Goal: Communication & Community: Answer question/provide support

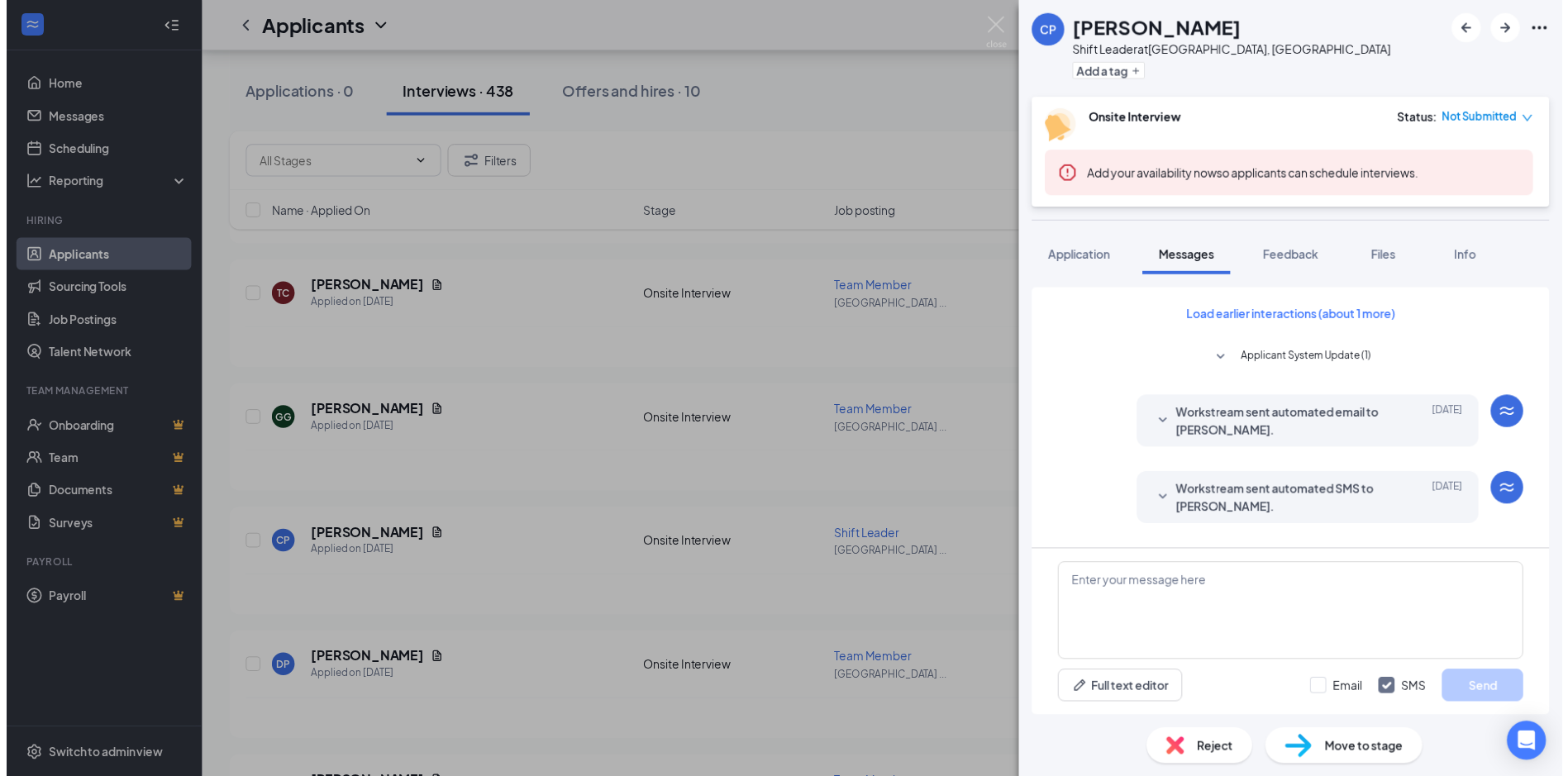
scroll to position [598, 0]
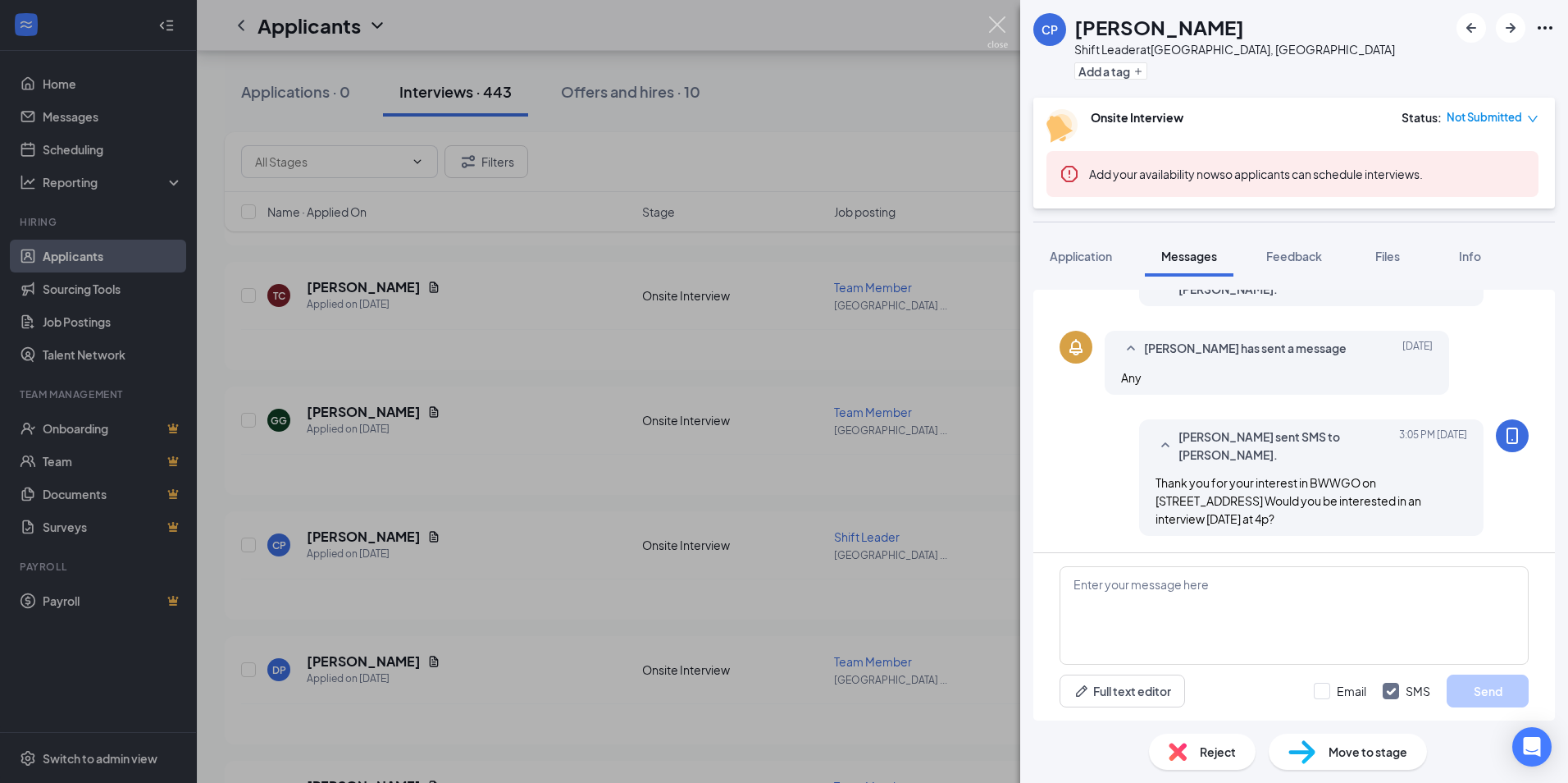
drag, startPoint x: 1001, startPoint y: 28, endPoint x: 1518, endPoint y: 760, distance: 896.2
click at [1001, 30] on img at bounding box center [998, 32] width 20 height 32
click at [998, 26] on div "Applicants KW" at bounding box center [882, 25] width 1371 height 51
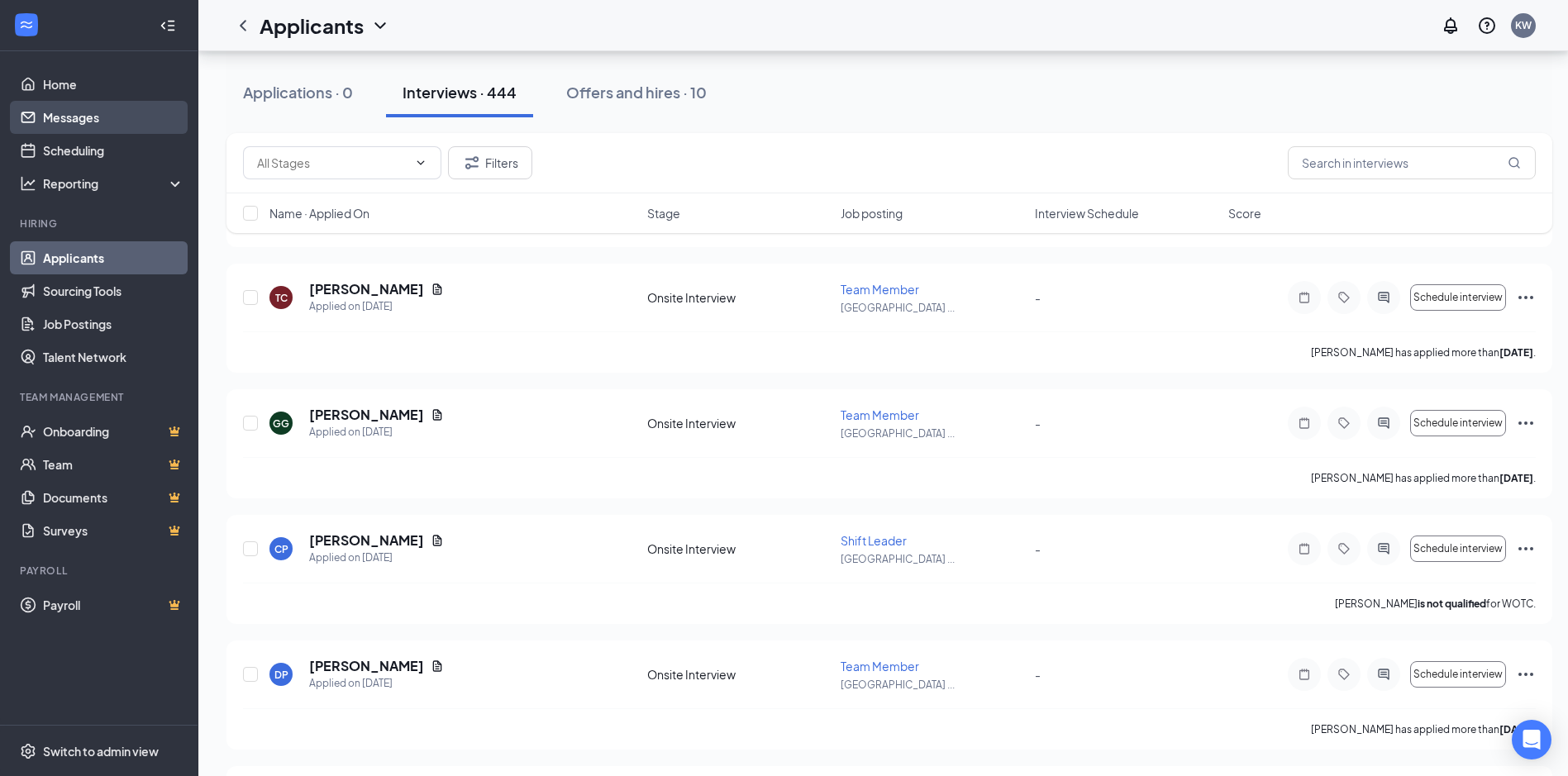
click at [82, 125] on link "Messages" at bounding box center [113, 117] width 141 height 33
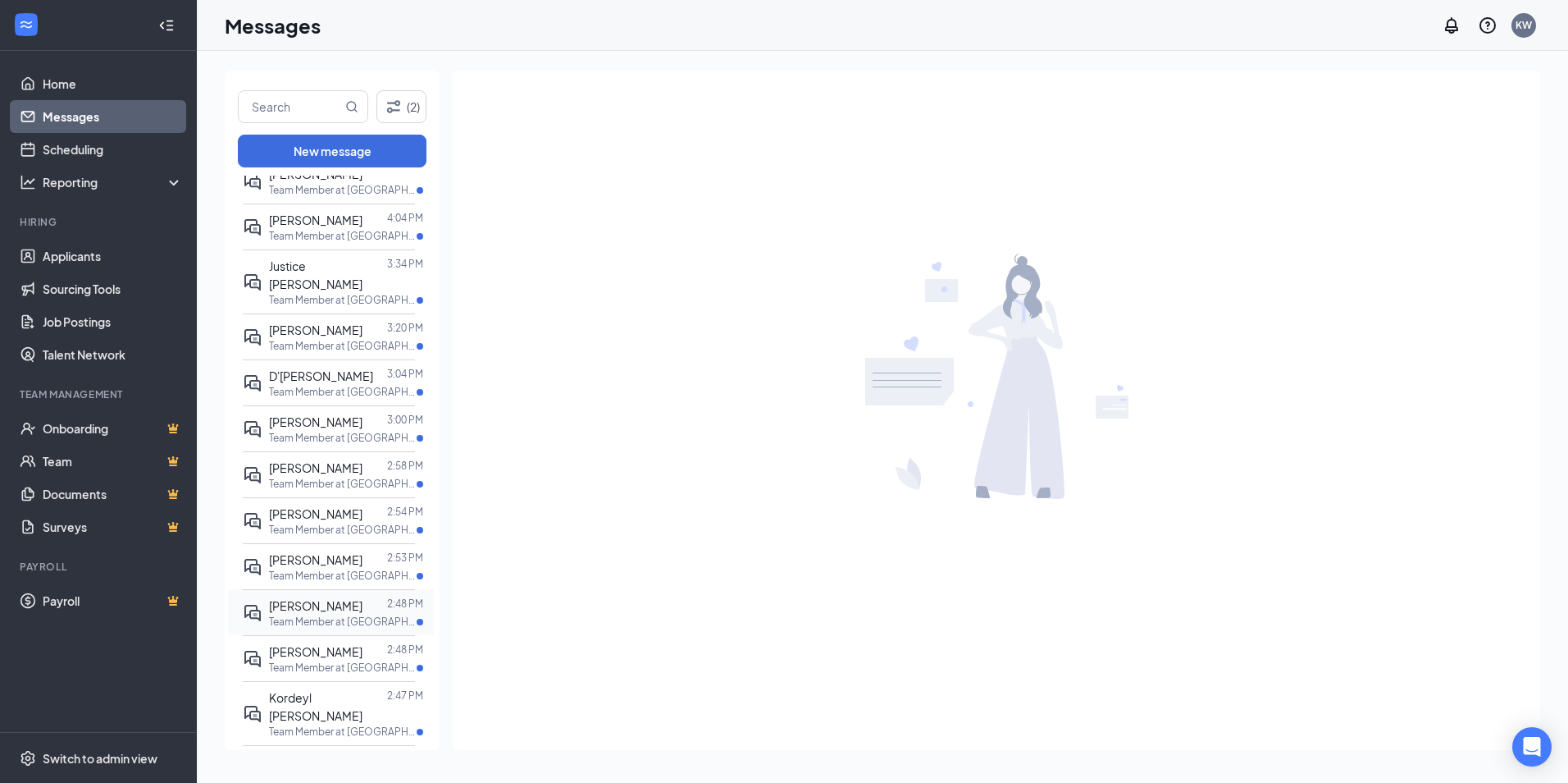
scroll to position [82, 0]
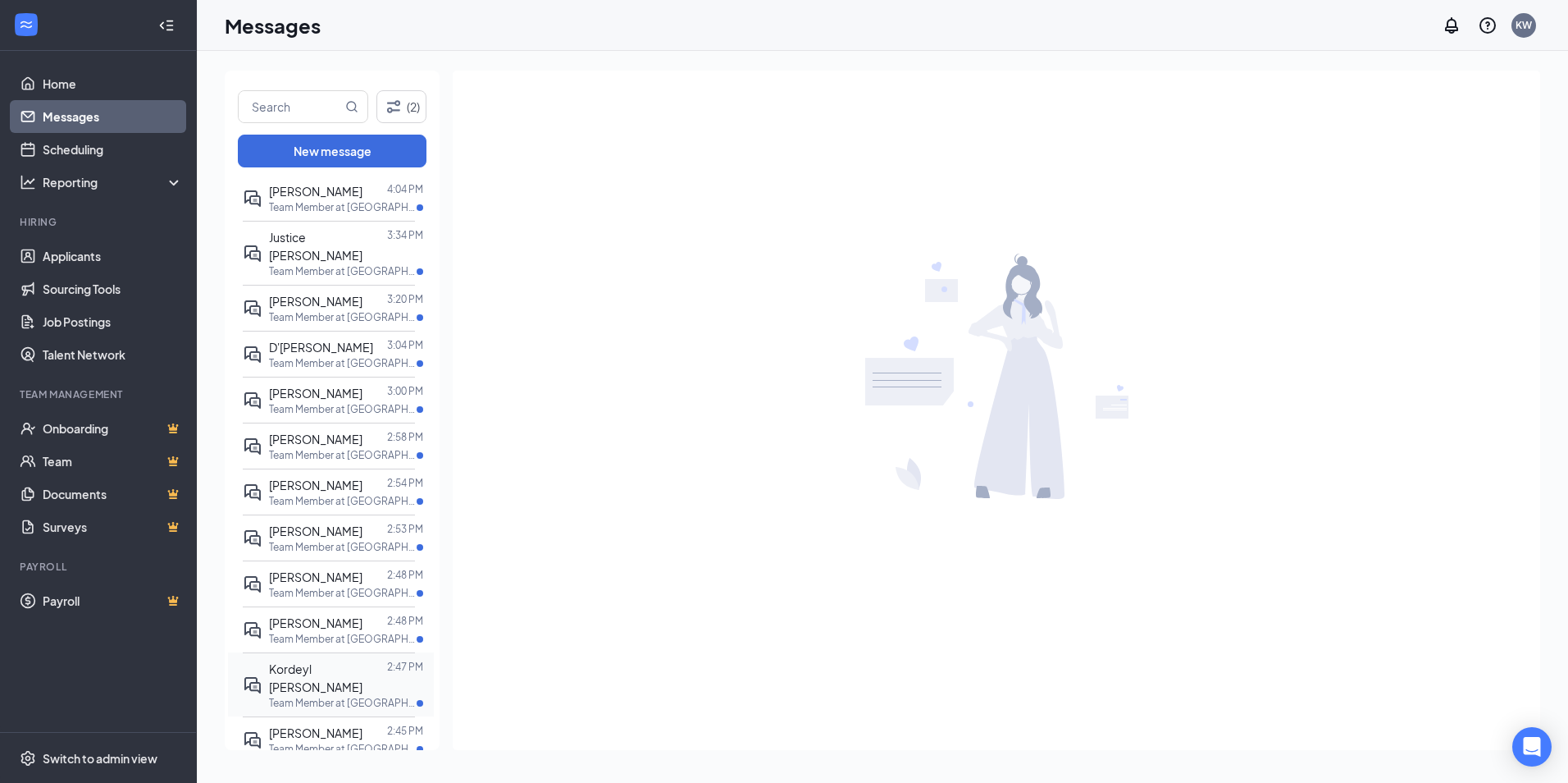
click at [351, 696] on p "Team Member at [GEOGRAPHIC_DATA], [GEOGRAPHIC_DATA]" at bounding box center [342, 702] width 147 height 14
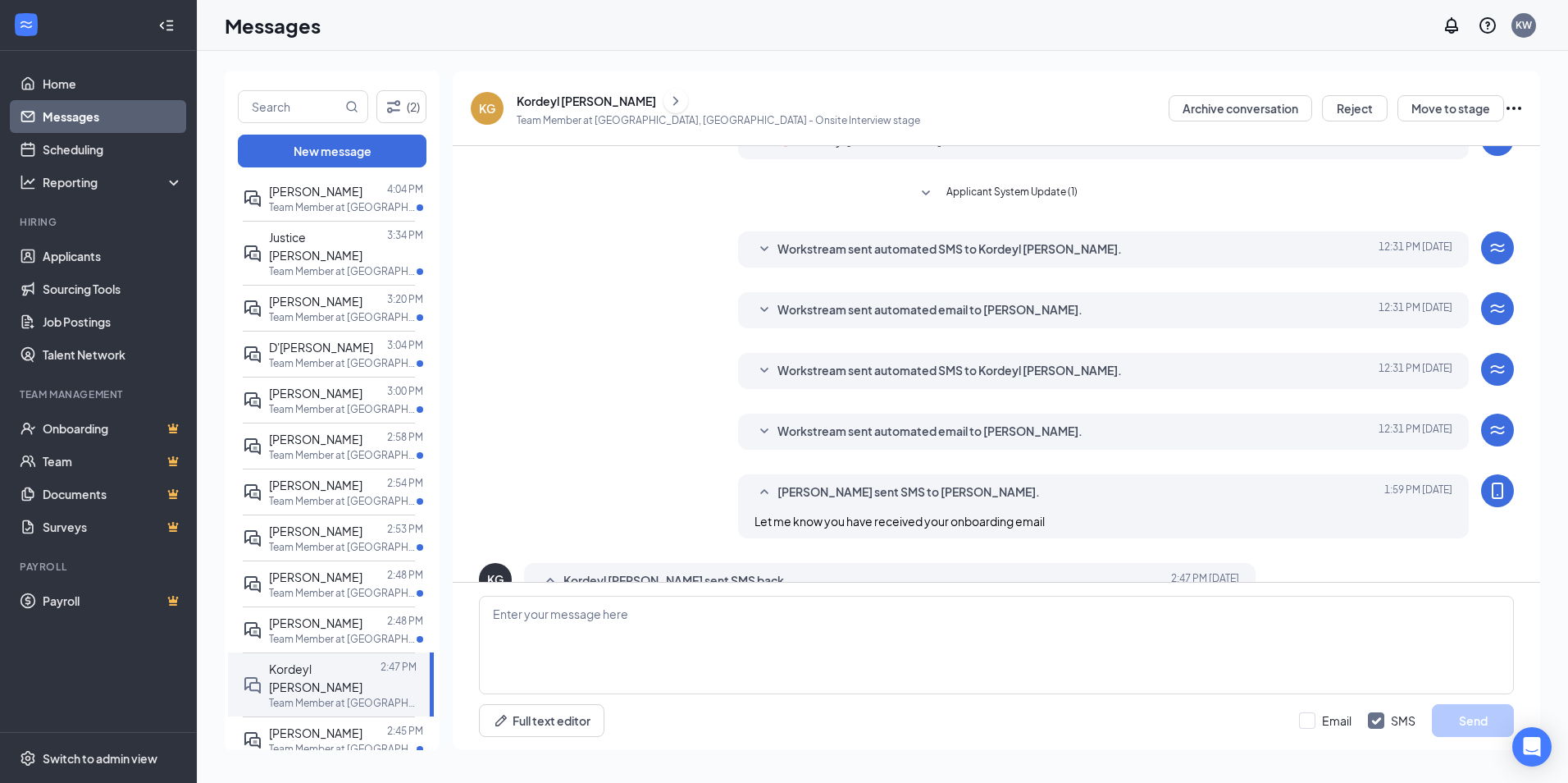
scroll to position [140, 0]
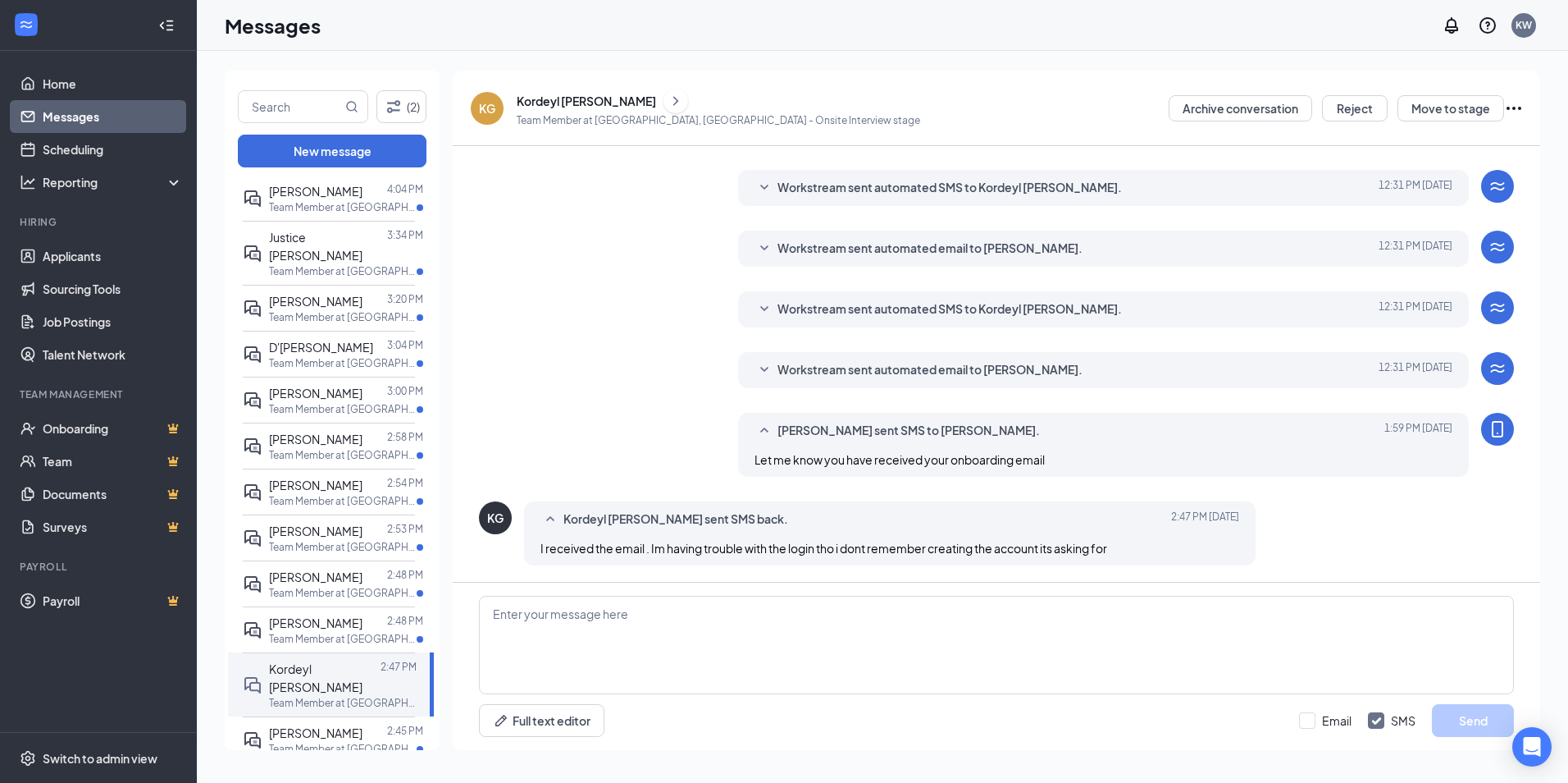
click at [1512, 109] on icon "Ellipses" at bounding box center [1513, 108] width 19 height 19
click at [907, 634] on textarea at bounding box center [996, 645] width 1035 height 98
type textarea "What does it look like? You can send a photo to my cell [PHONE_NUMBER]"
click at [1509, 711] on button "Send" at bounding box center [1472, 720] width 82 height 32
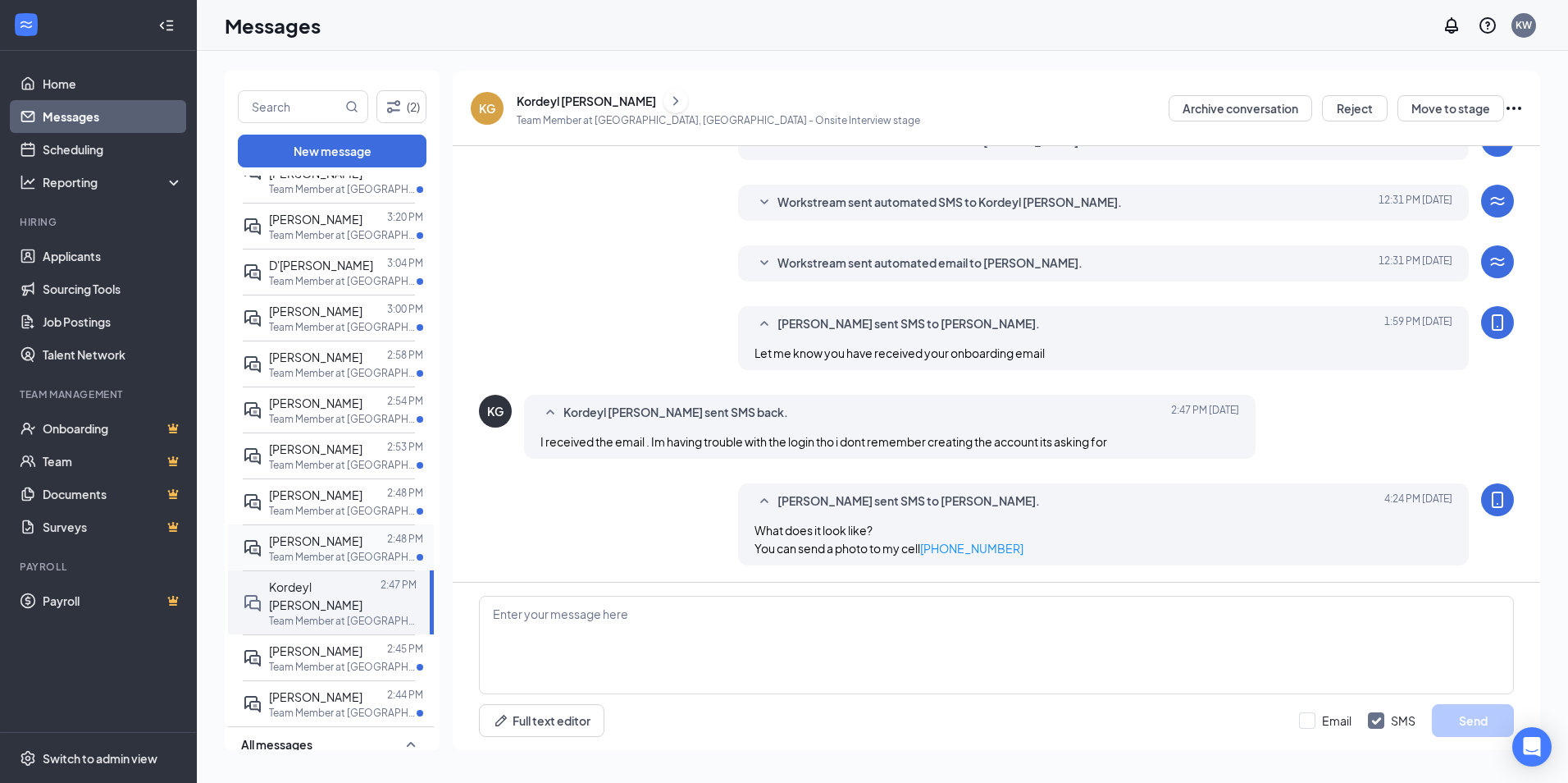
scroll to position [246, 0]
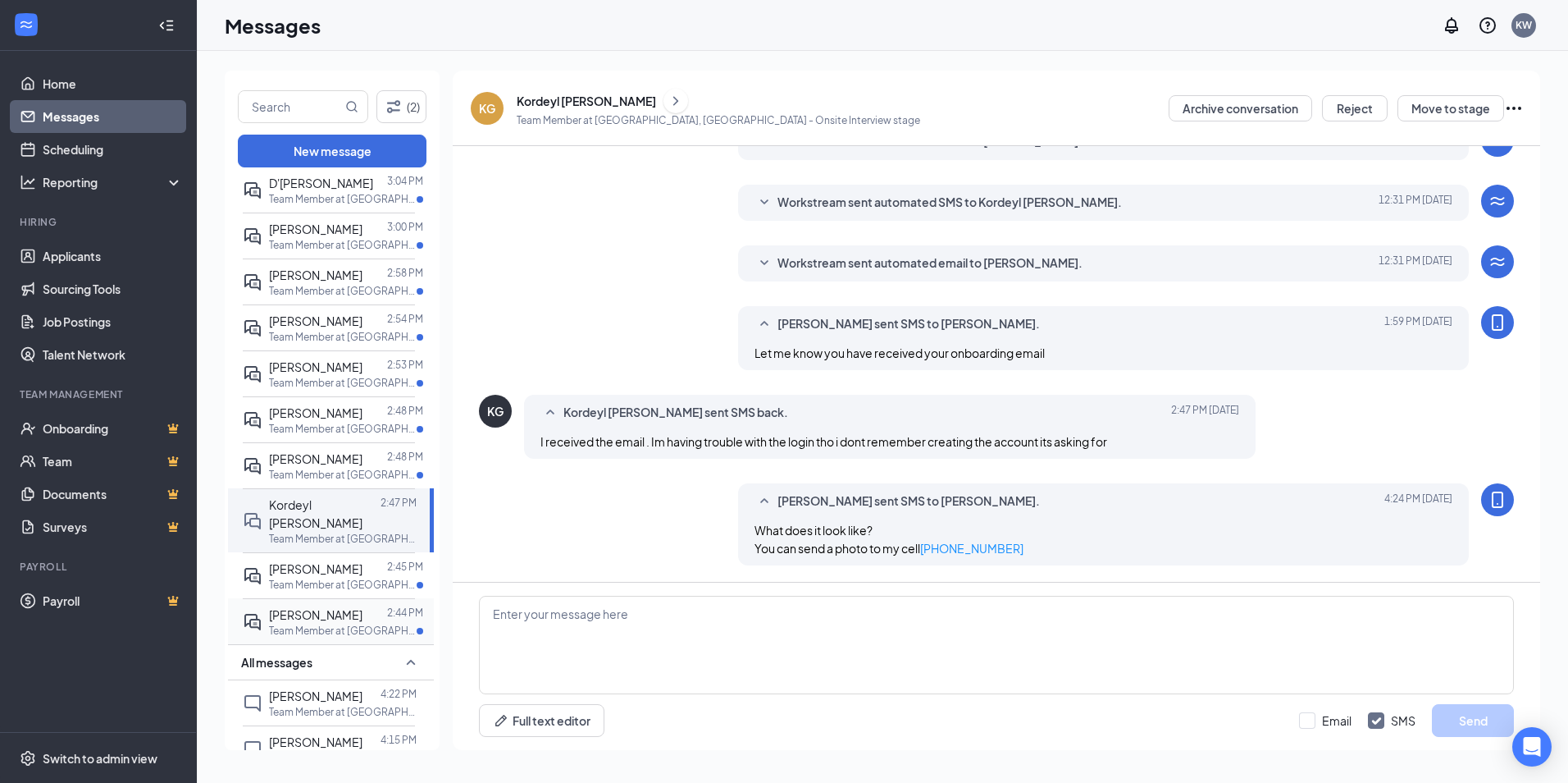
click at [344, 623] on p "Team Member at [GEOGRAPHIC_DATA], [GEOGRAPHIC_DATA]" at bounding box center [342, 630] width 147 height 14
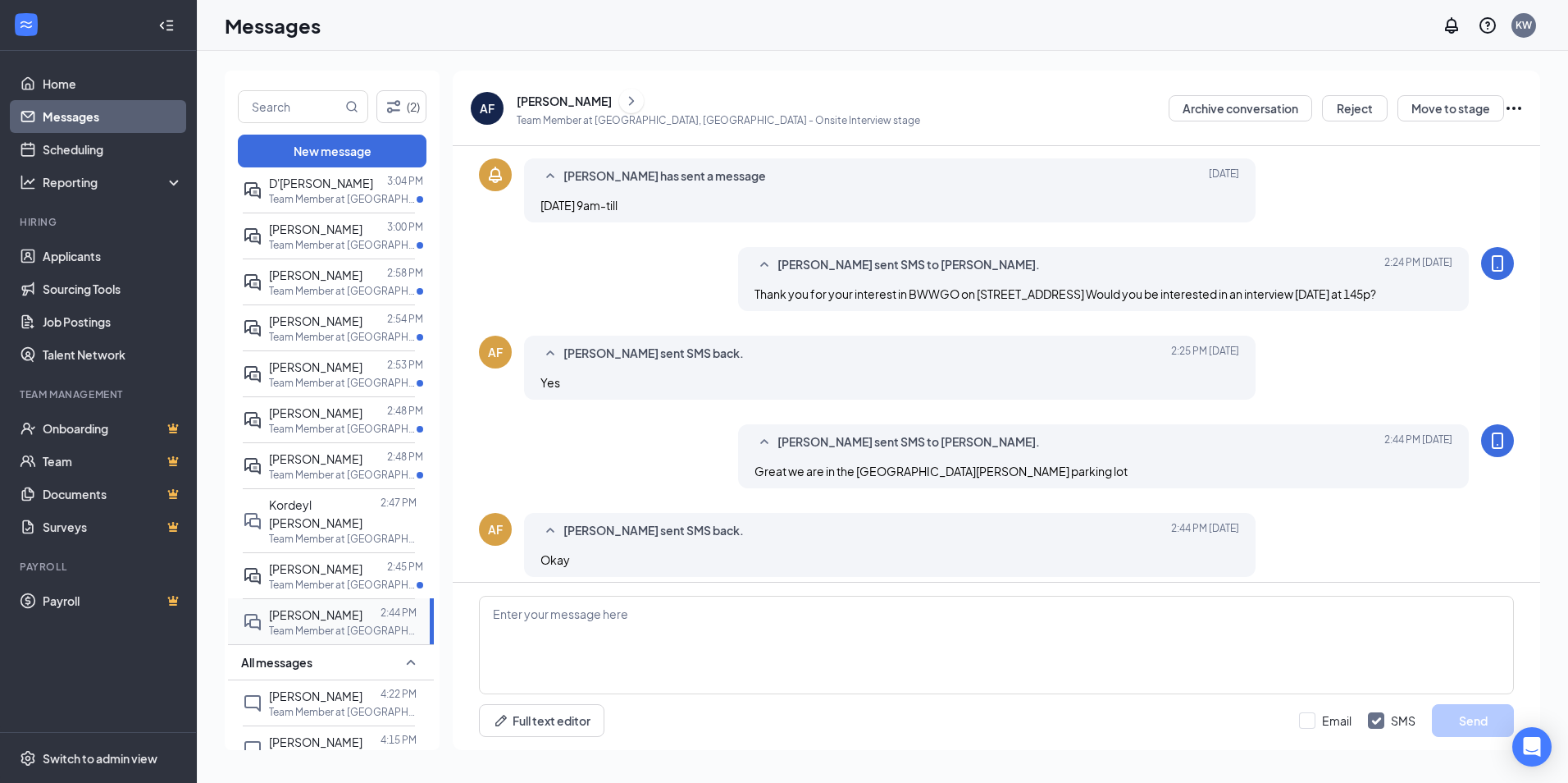
scroll to position [351, 0]
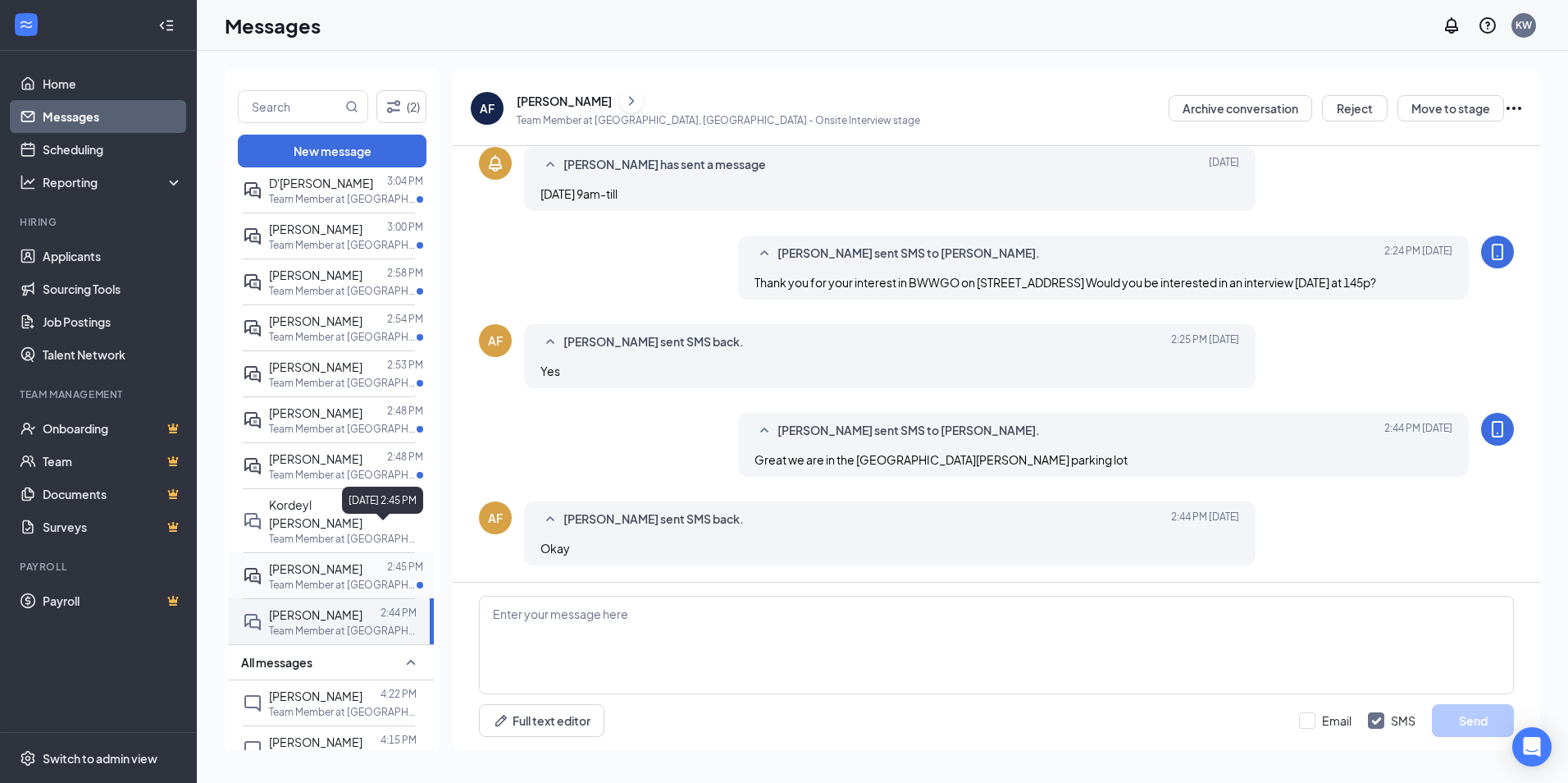
click at [352, 561] on span "[PERSON_NAME]" at bounding box center [315, 569] width 94 height 15
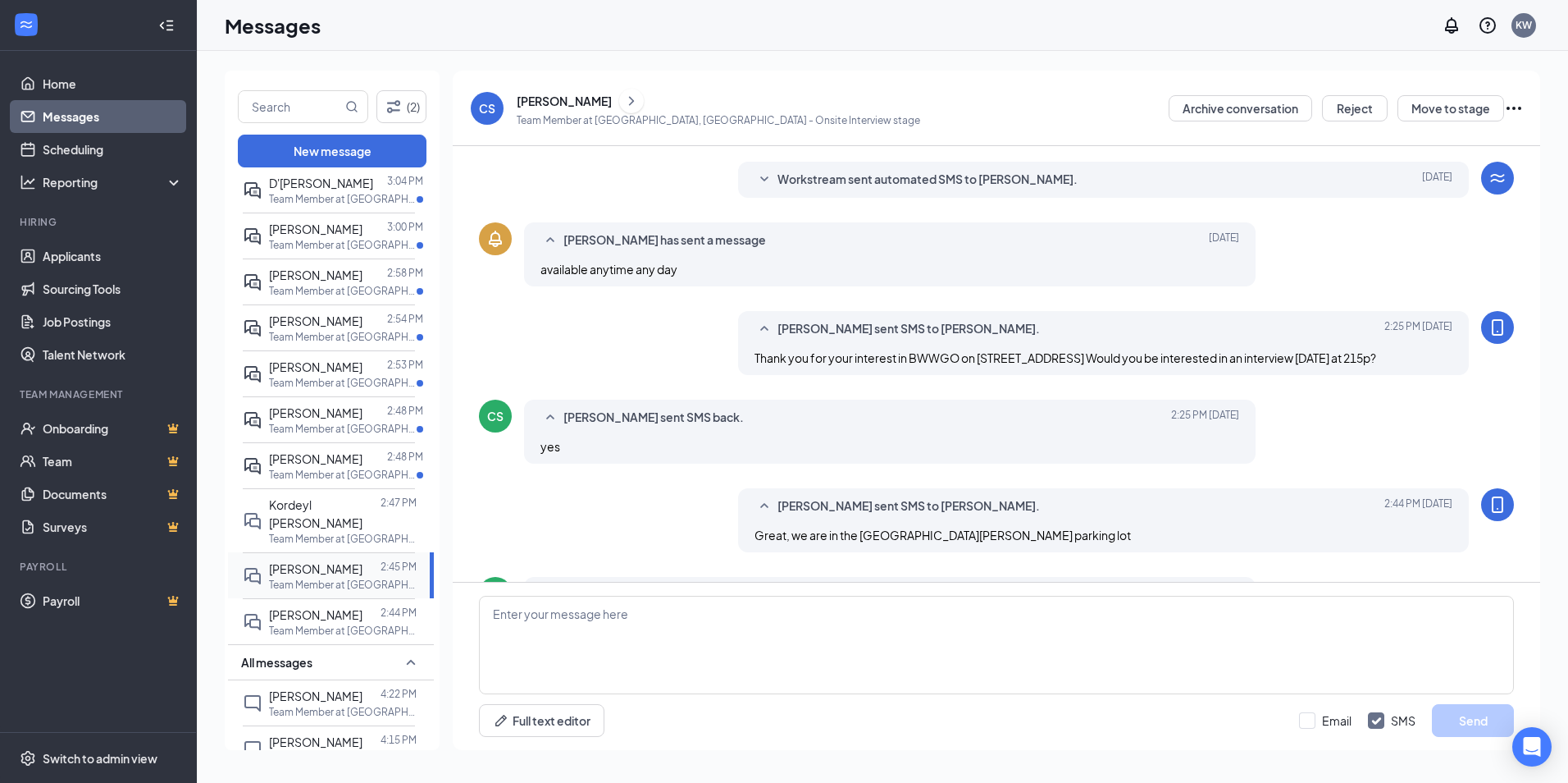
scroll to position [351, 0]
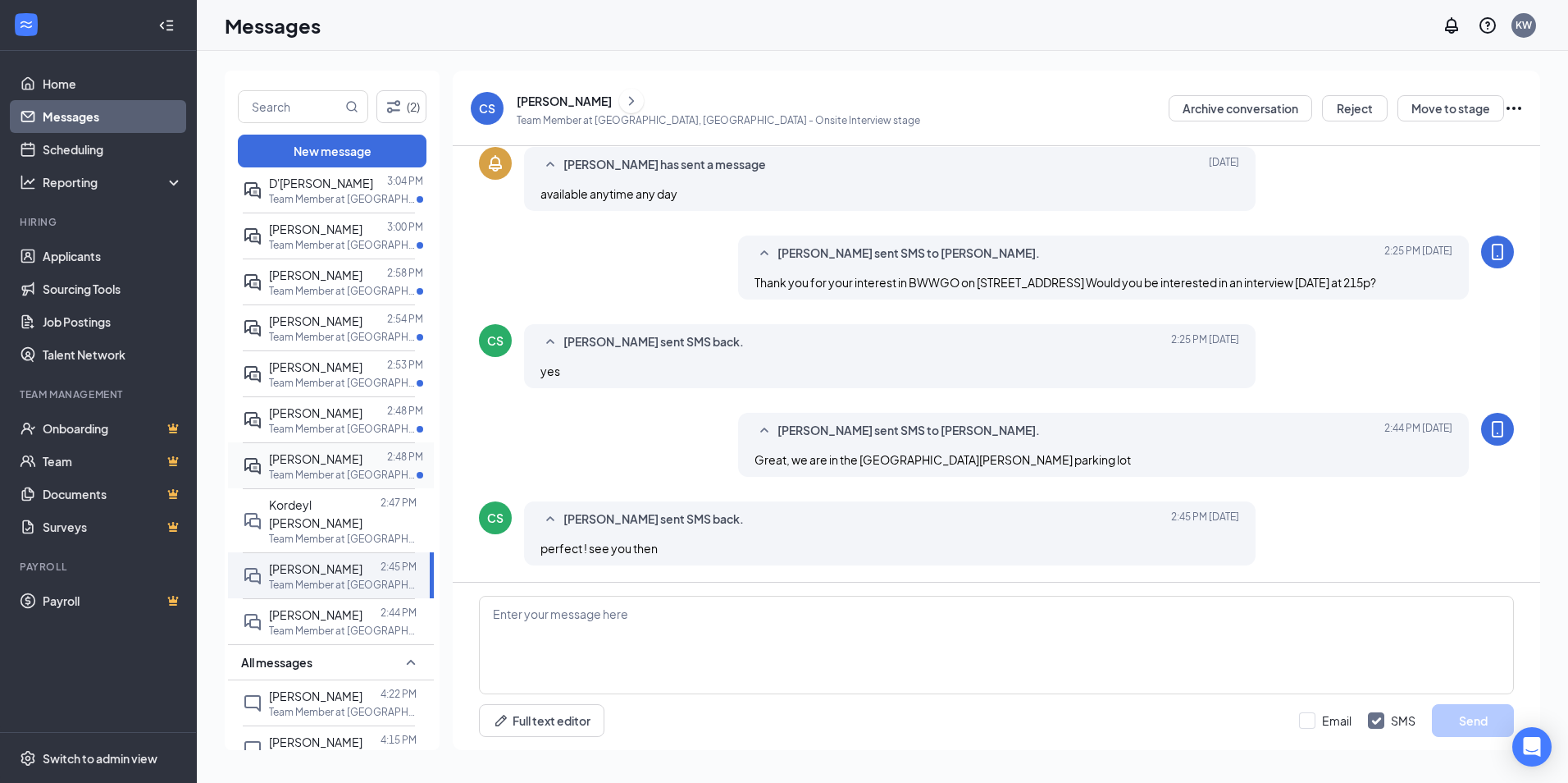
click at [300, 468] on p "Team Member at [GEOGRAPHIC_DATA], [GEOGRAPHIC_DATA]" at bounding box center [342, 474] width 147 height 14
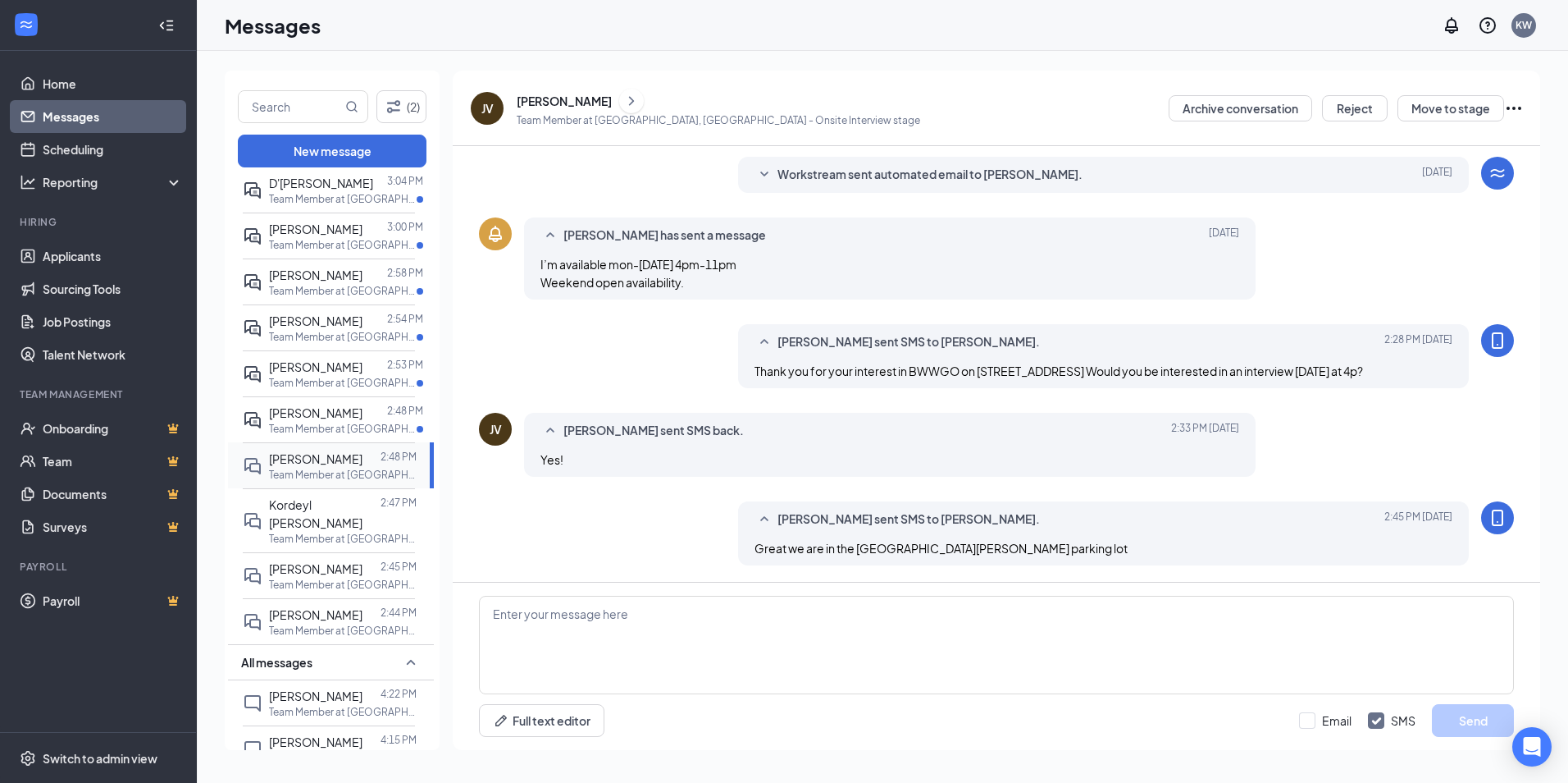
scroll to position [368, 0]
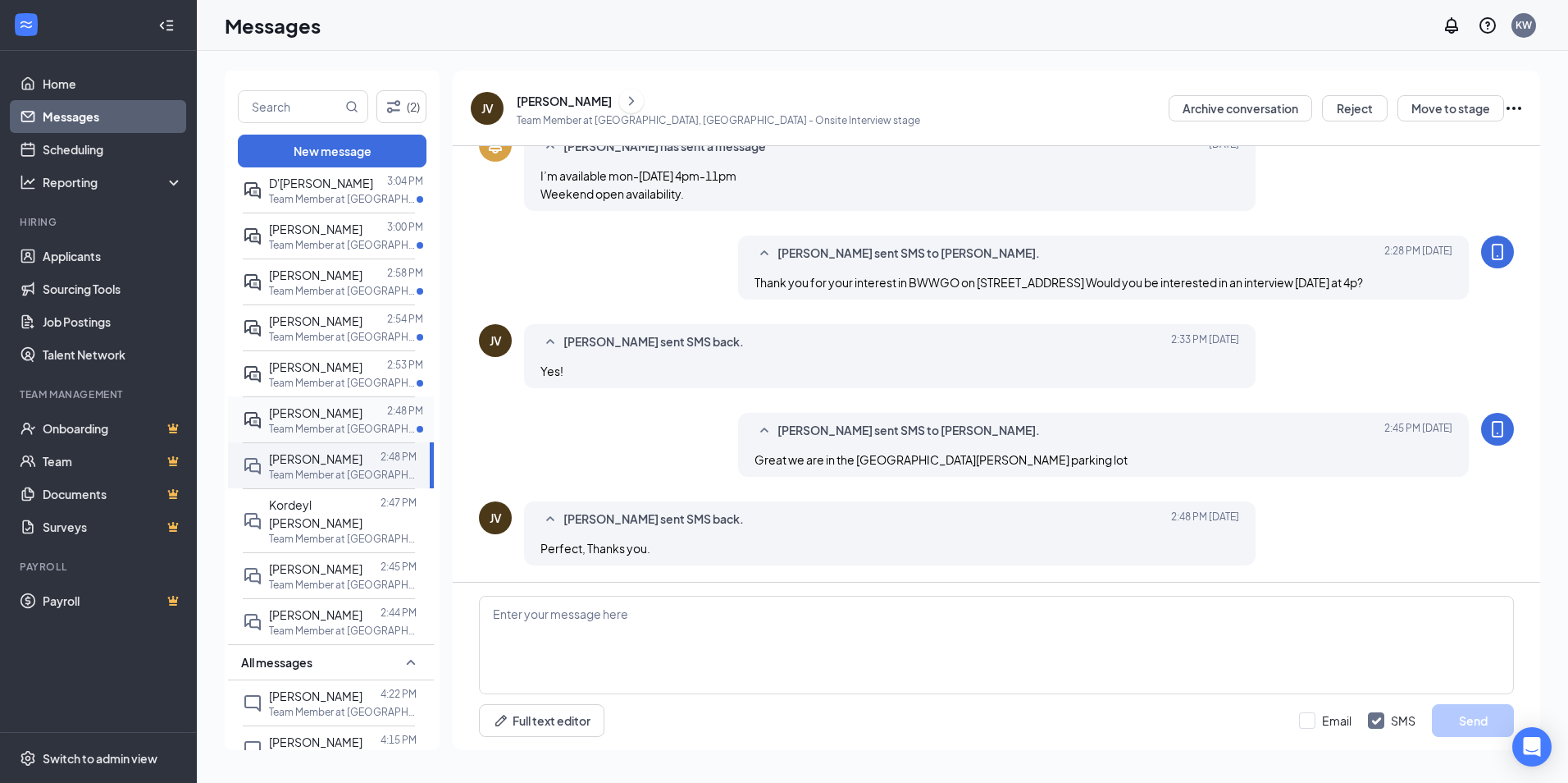
click at [293, 405] on span "[PERSON_NAME]" at bounding box center [315, 413] width 94 height 15
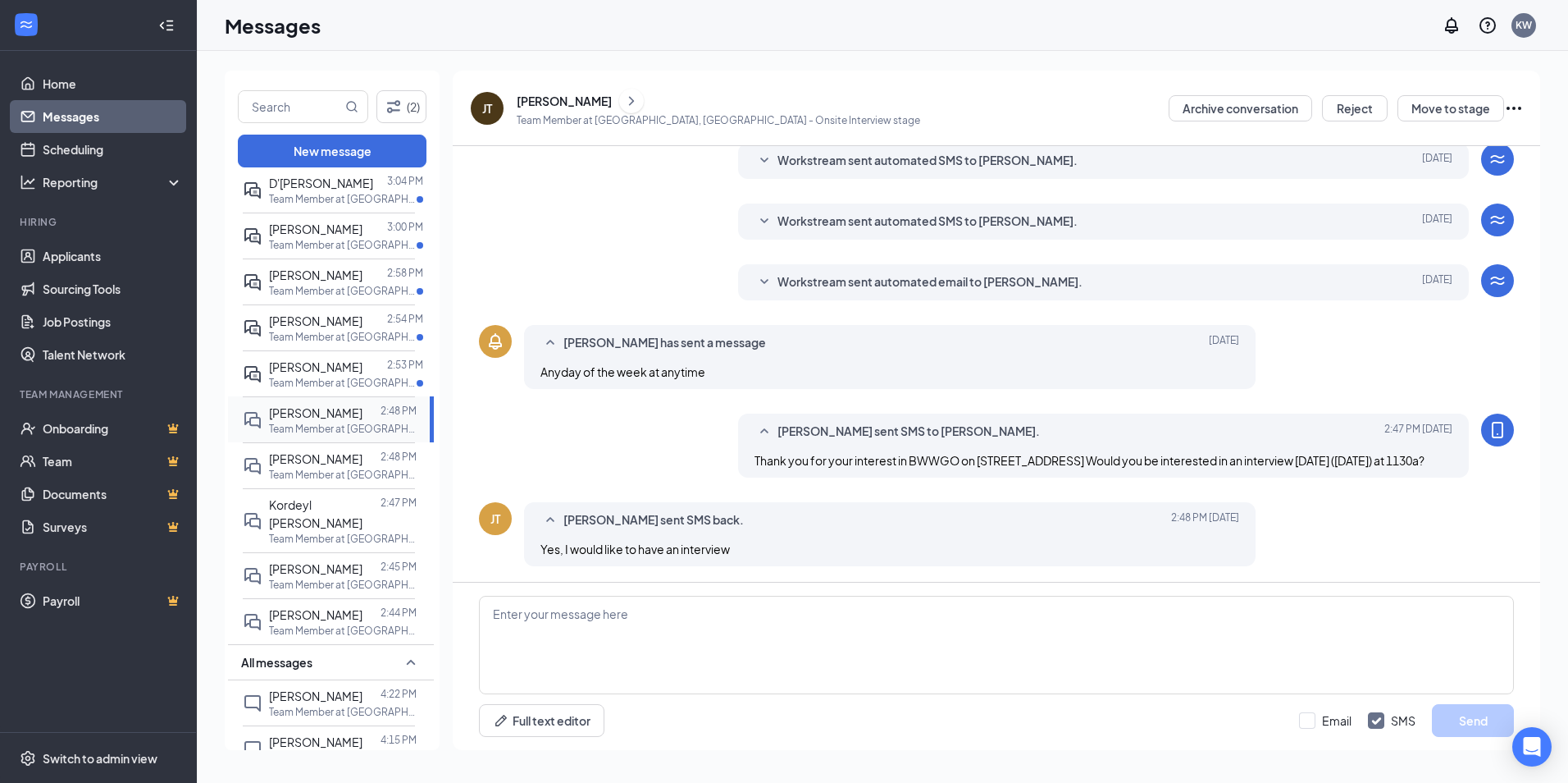
scroll to position [247, 0]
click at [587, 642] on textarea at bounding box center [996, 645] width 1035 height 98
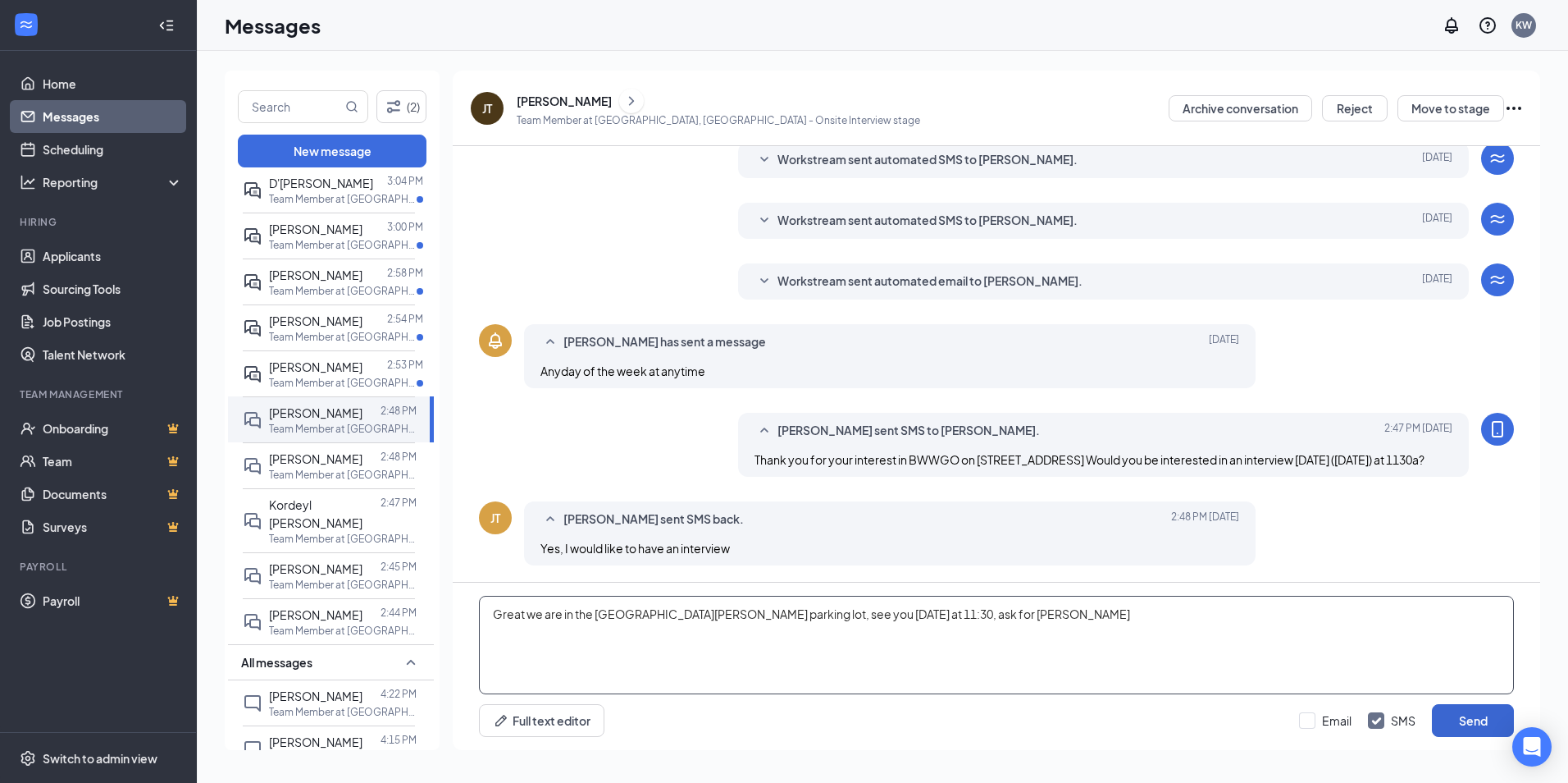
type textarea "Great we are in the [GEOGRAPHIC_DATA][PERSON_NAME] parking lot, see you [DATE] …"
click at [1449, 721] on button "Send" at bounding box center [1472, 720] width 82 height 32
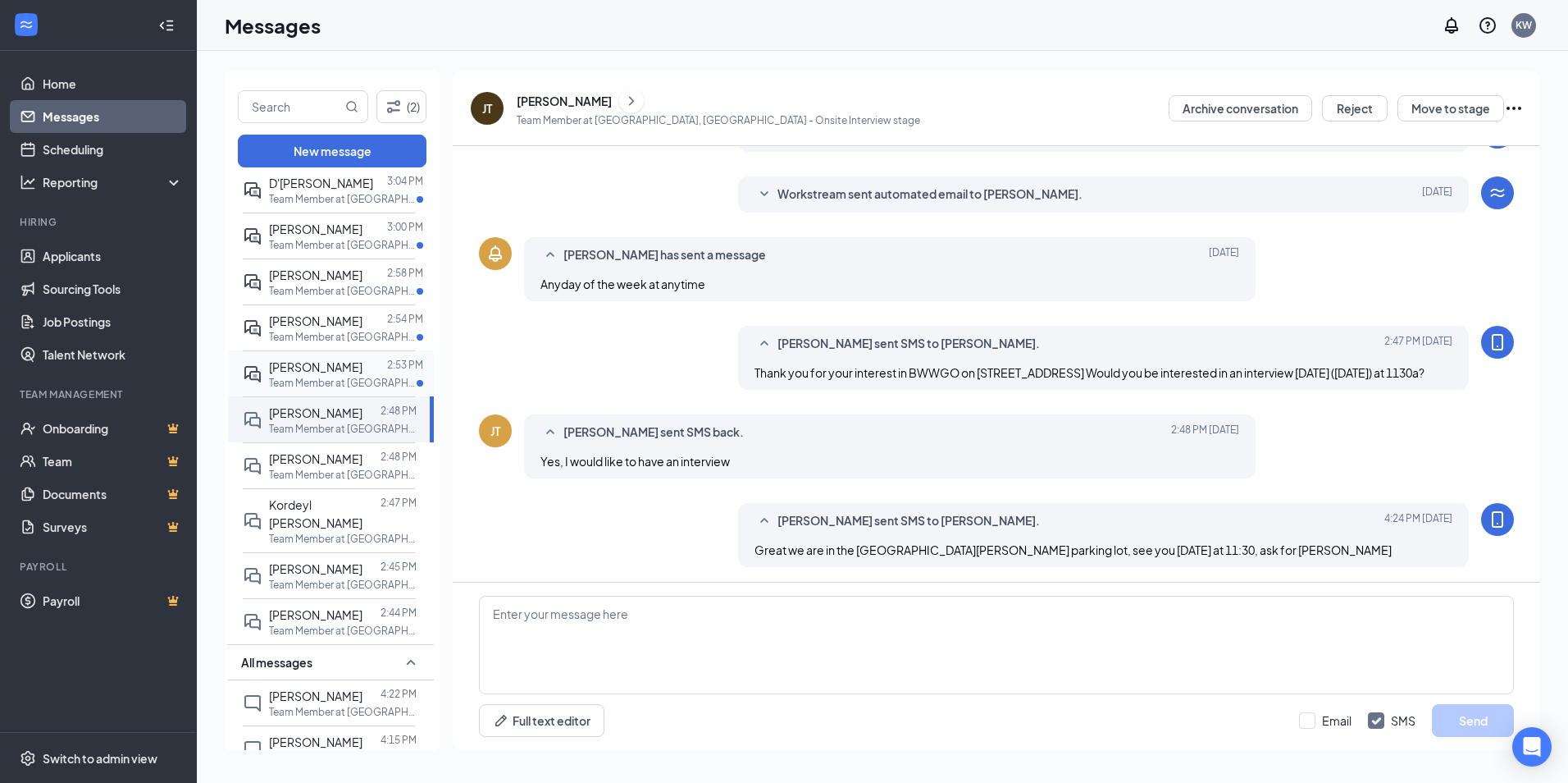
scroll to position [336, 0]
click at [363, 358] on div at bounding box center [375, 366] width 25 height 18
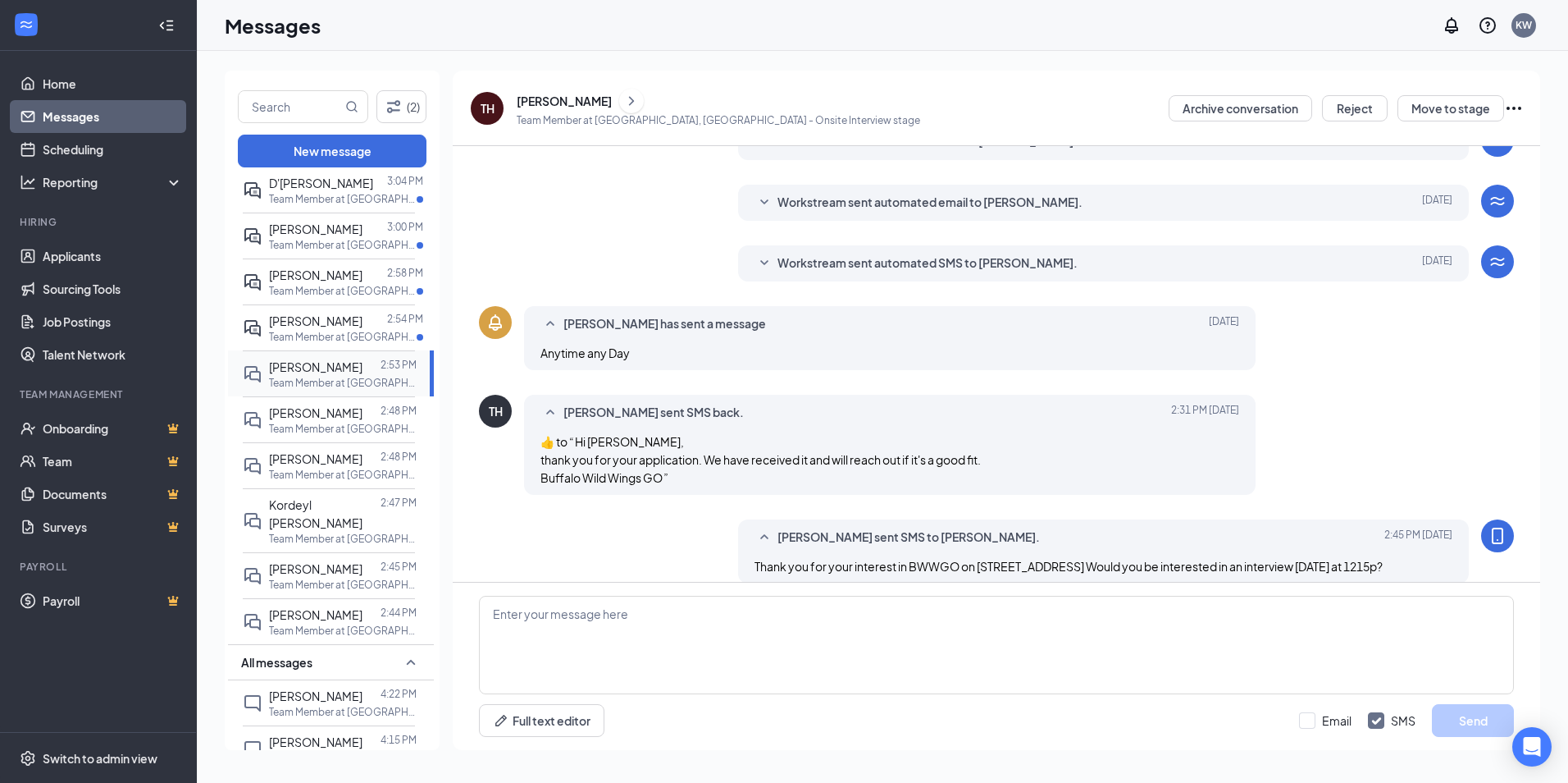
scroll to position [358, 0]
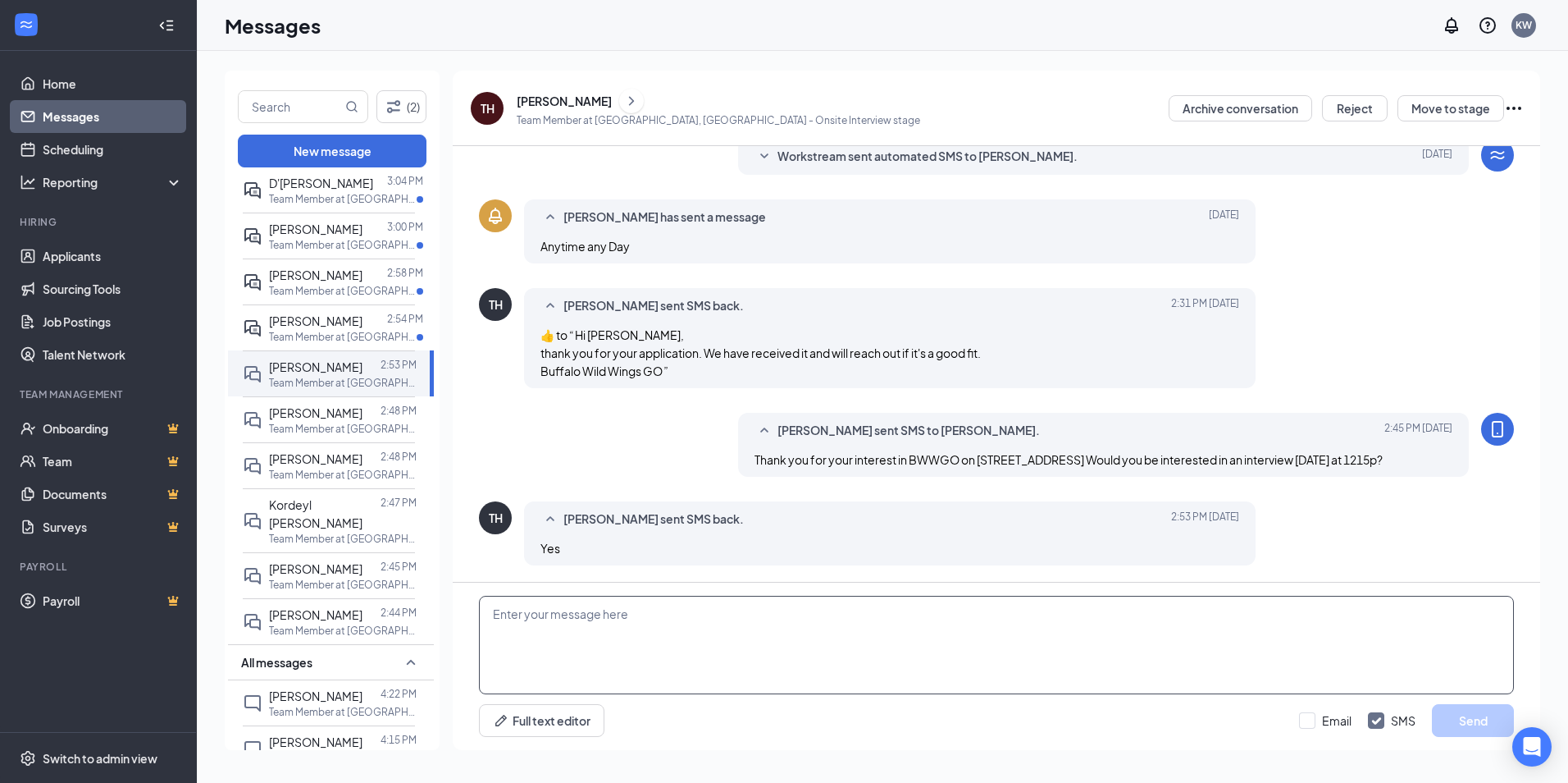
click at [543, 636] on textarea at bounding box center [996, 645] width 1035 height 98
type textarea "Great we are in the [GEOGRAPHIC_DATA][PERSON_NAME] parking lot"
click at [1453, 705] on button "Send" at bounding box center [1472, 720] width 82 height 32
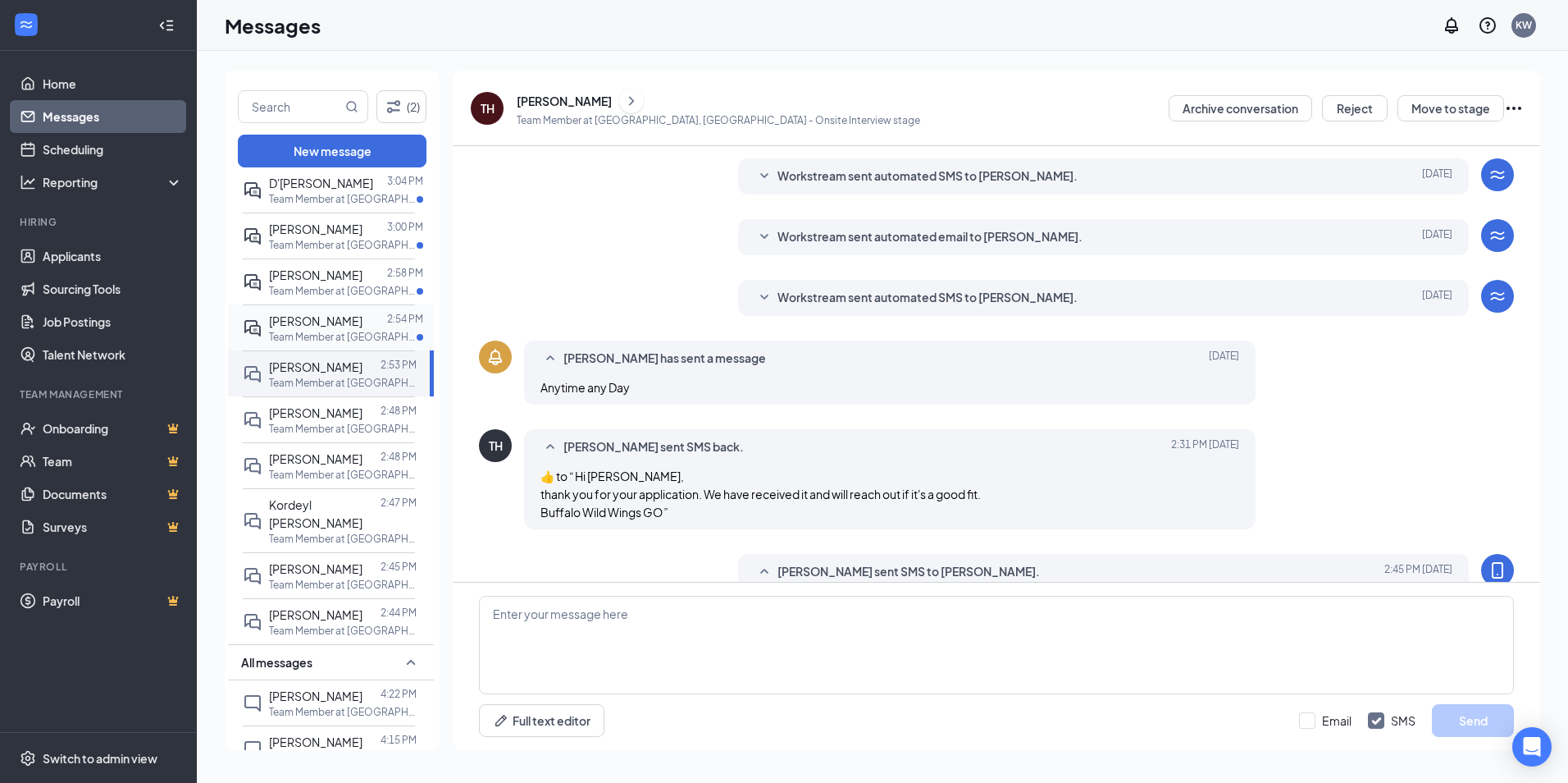
click at [338, 314] on span "[PERSON_NAME]" at bounding box center [315, 321] width 94 height 15
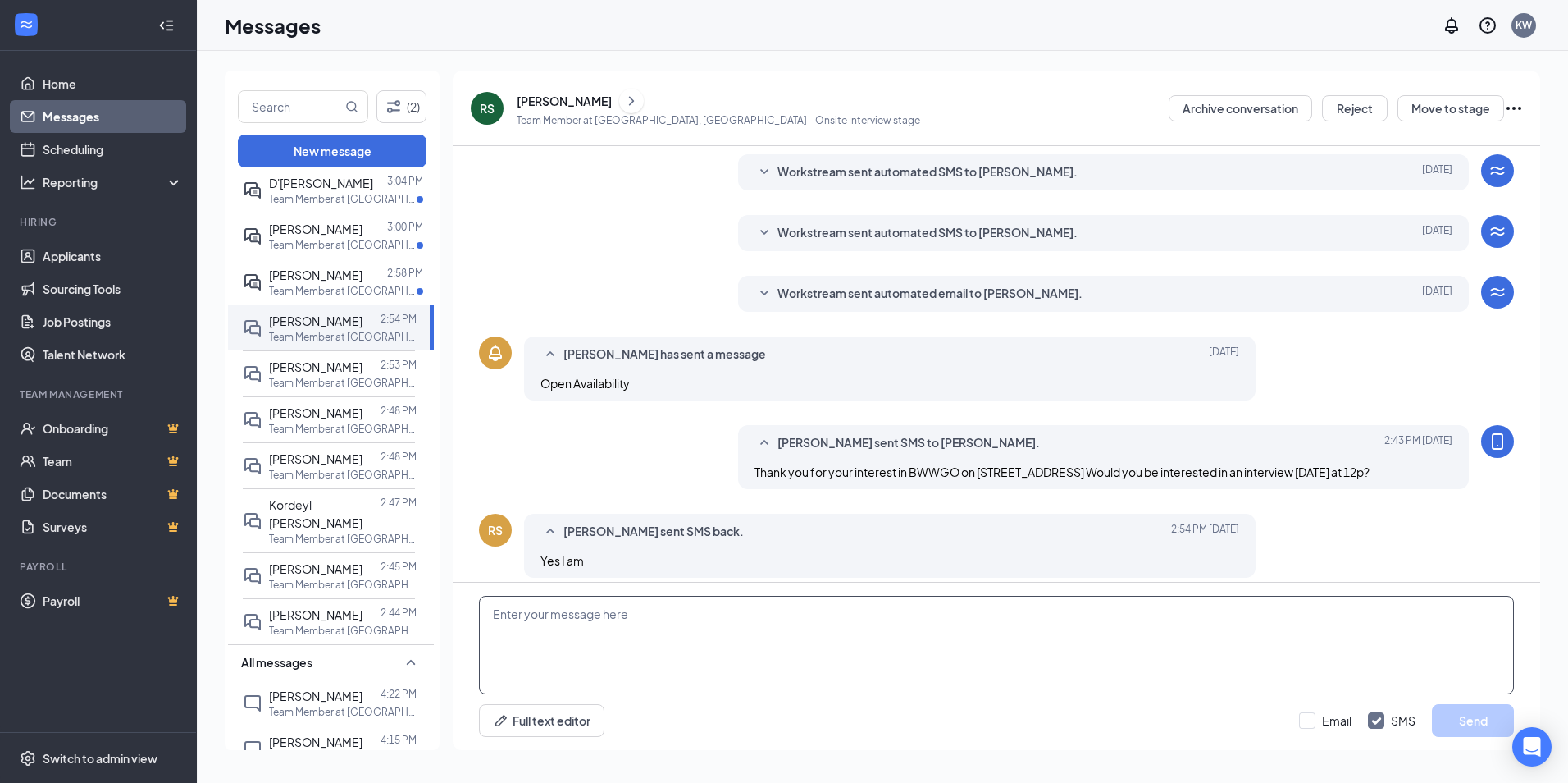
scroll to position [229, 0]
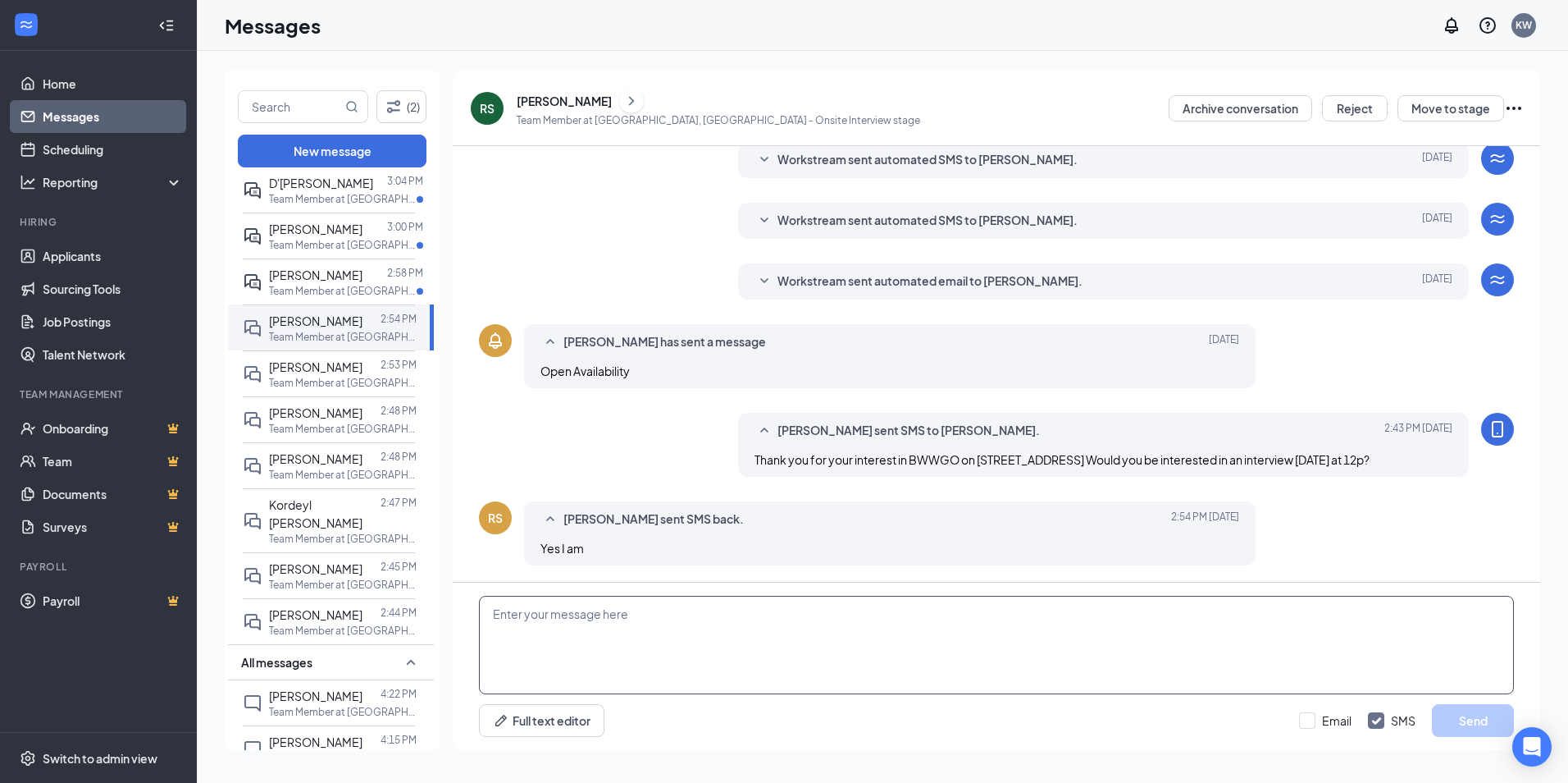
click at [653, 654] on textarea at bounding box center [996, 645] width 1035 height 98
type textarea "Great we are in the [GEOGRAPHIC_DATA][PERSON_NAME] parking lot"
drag, startPoint x: 1471, startPoint y: 720, endPoint x: 1198, endPoint y: 701, distance: 273.7
click at [1468, 719] on button "Send" at bounding box center [1472, 720] width 82 height 32
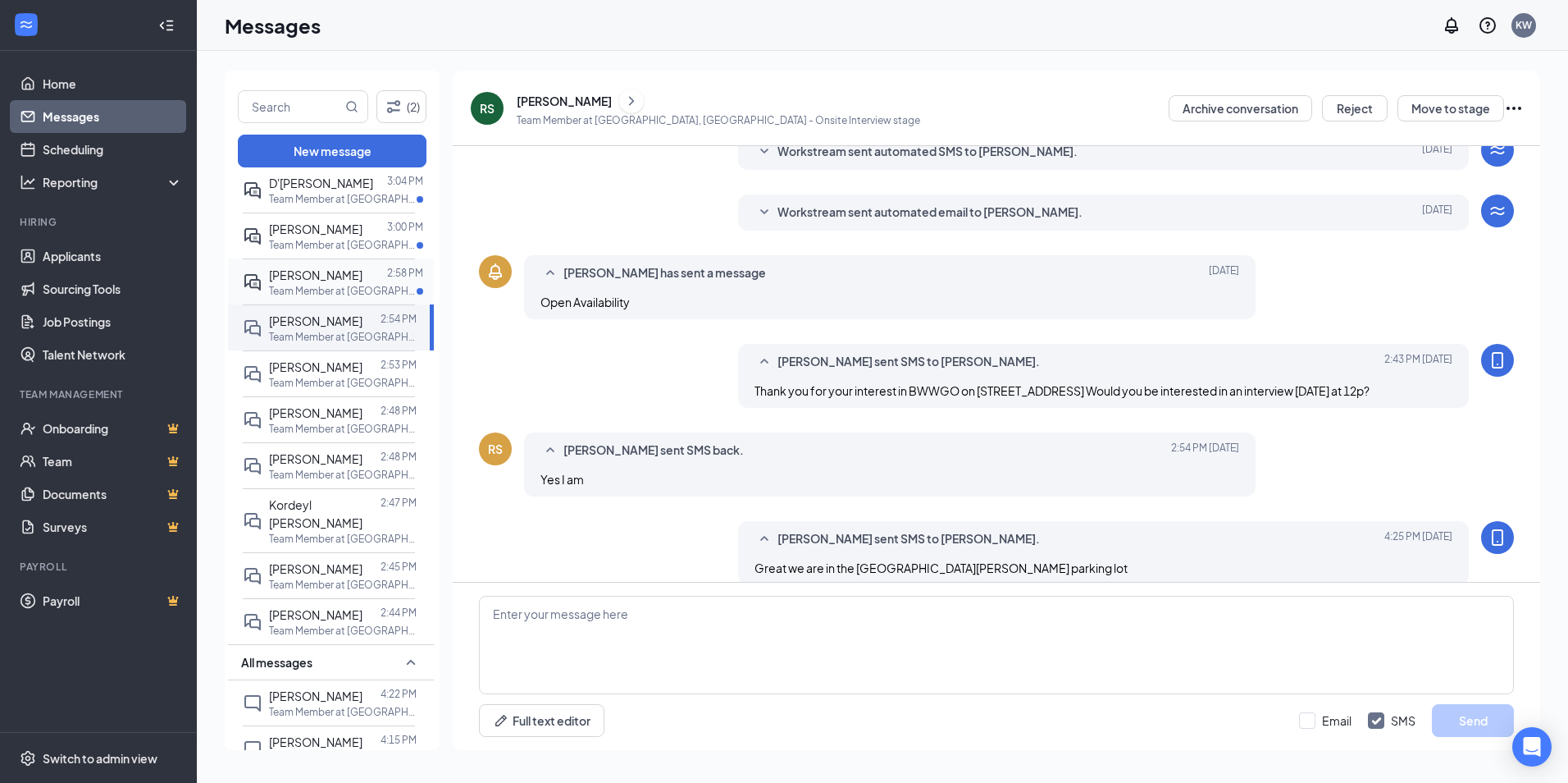
scroll to position [317, 0]
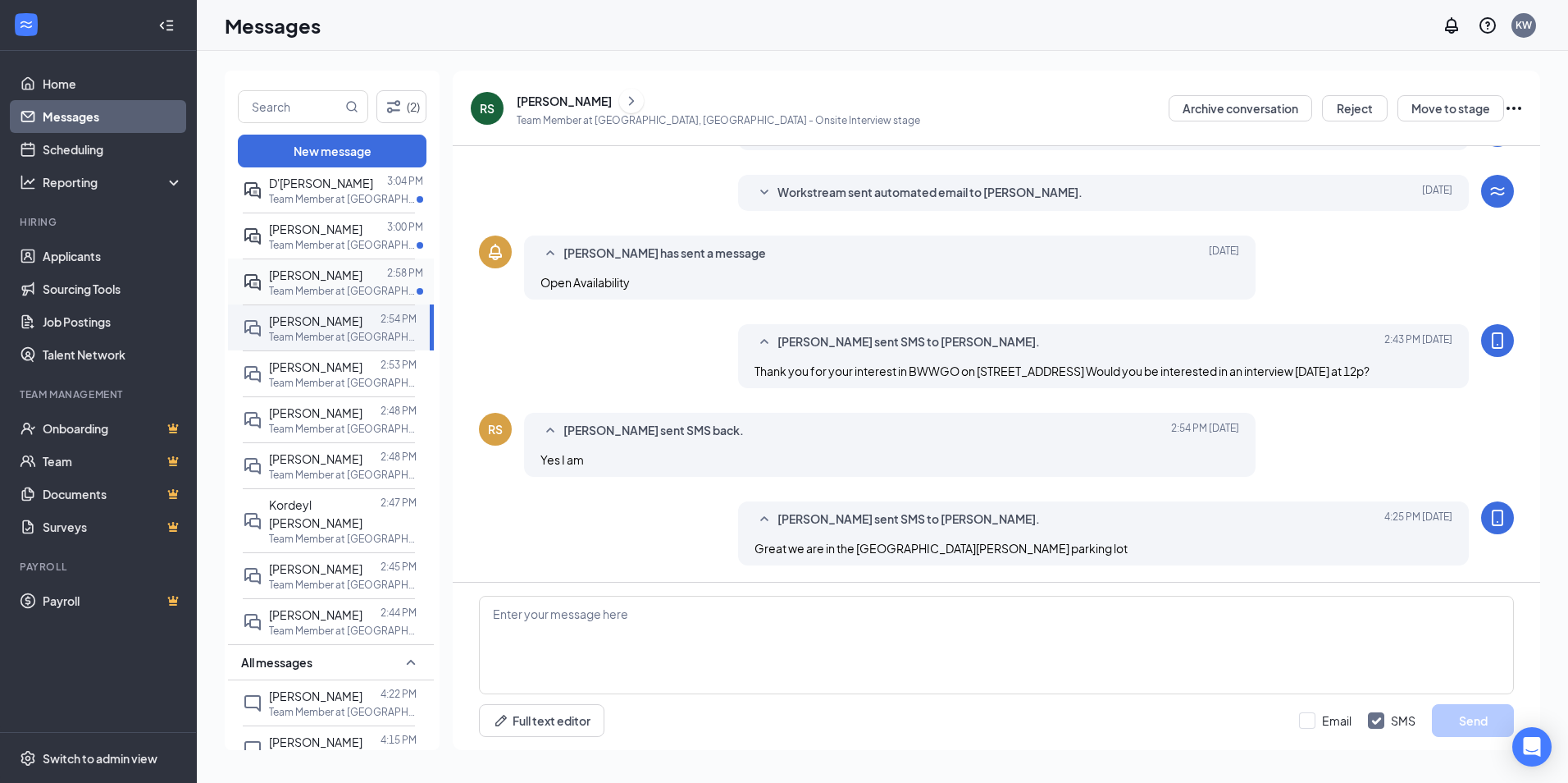
click at [292, 284] on p "Team Member at [GEOGRAPHIC_DATA], [GEOGRAPHIC_DATA]" at bounding box center [342, 290] width 147 height 14
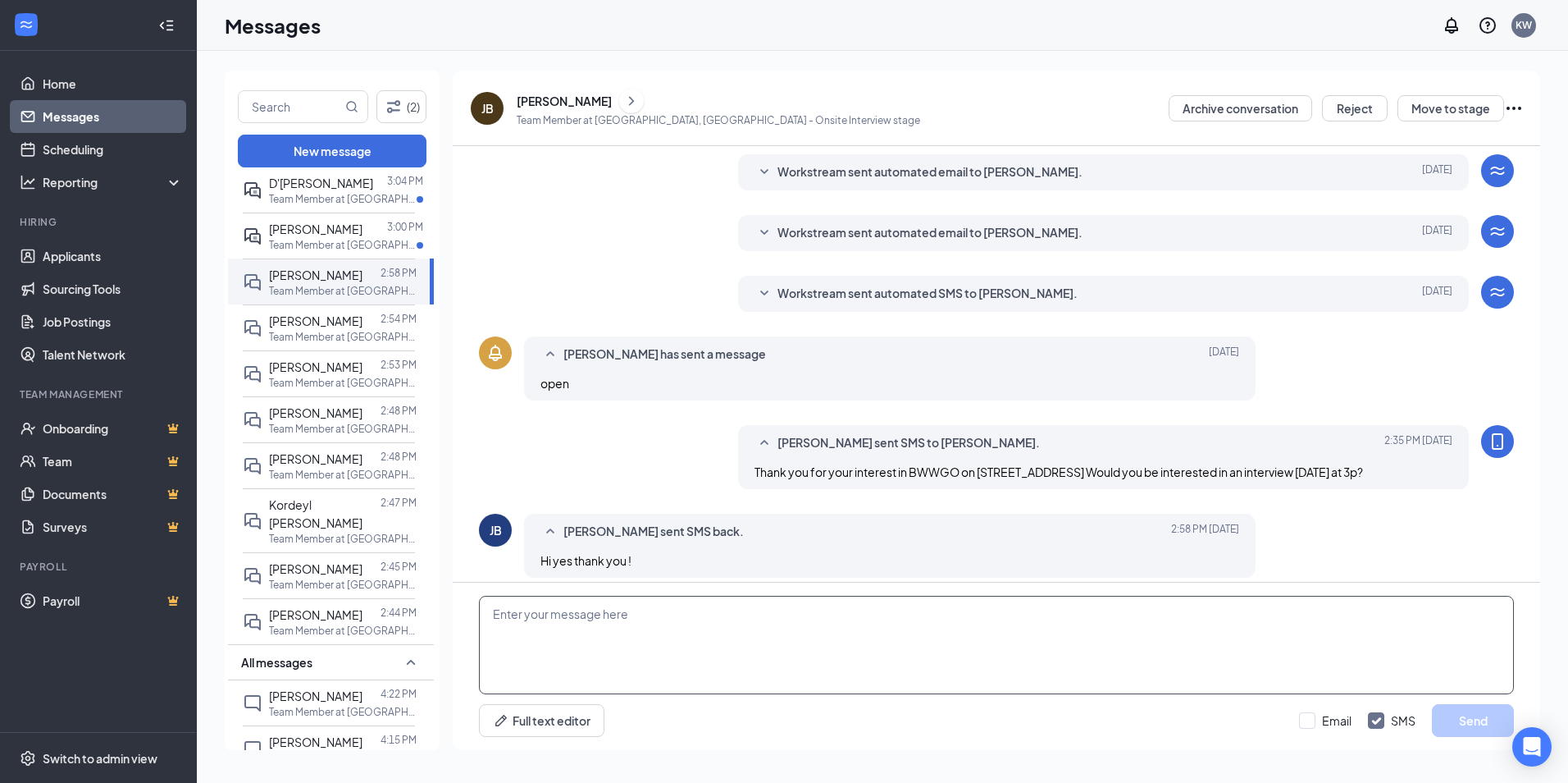
scroll to position [229, 0]
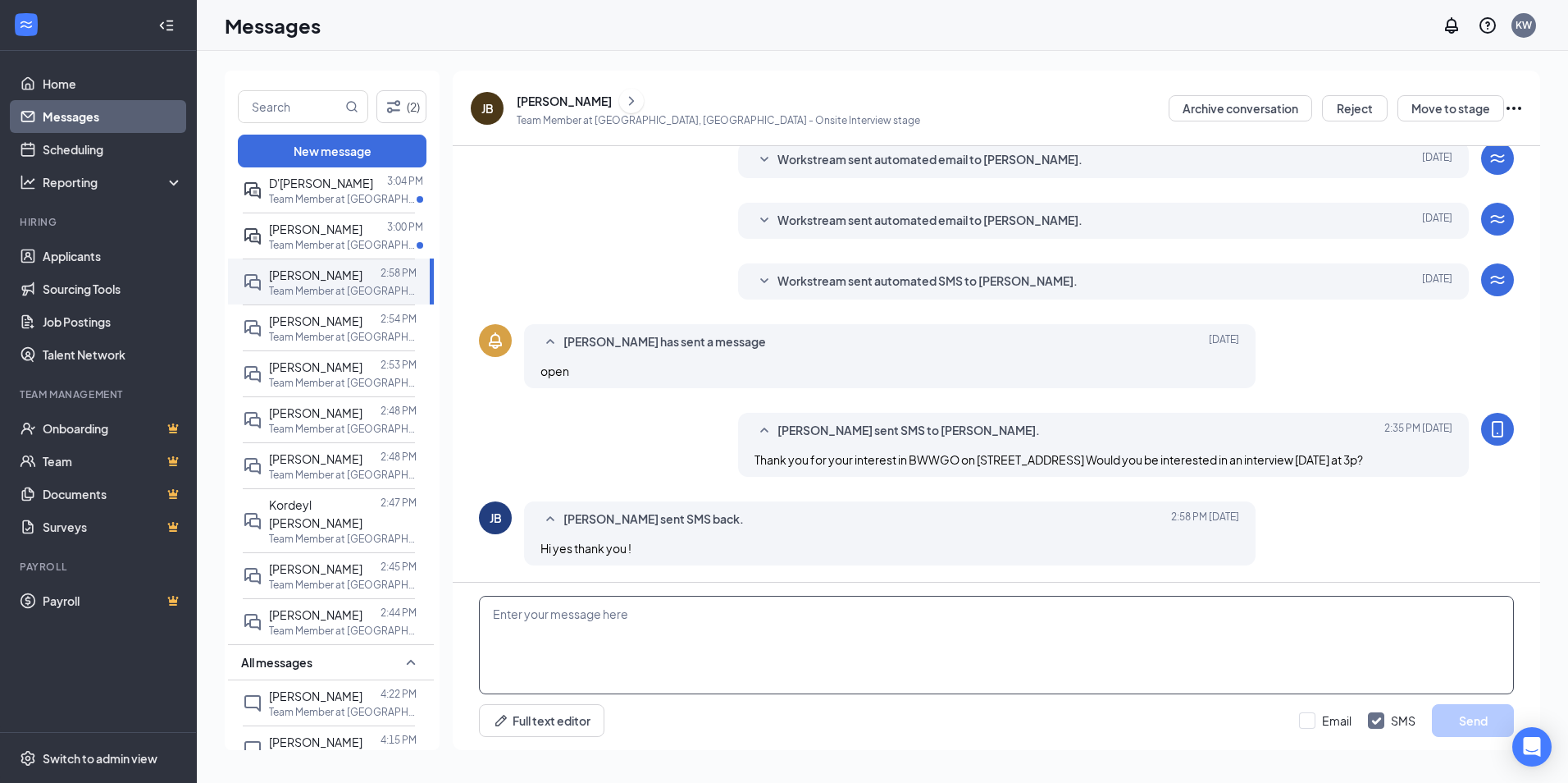
click at [610, 634] on textarea at bounding box center [996, 645] width 1035 height 98
type textarea "Great we are in the [GEOGRAPHIC_DATA][PERSON_NAME] parking lot"
drag, startPoint x: 1429, startPoint y: 731, endPoint x: 1438, endPoint y: 727, distance: 9.8
click at [1429, 731] on div "Email SMS Send" at bounding box center [1407, 720] width 215 height 32
click at [1438, 727] on button "Send" at bounding box center [1472, 720] width 82 height 32
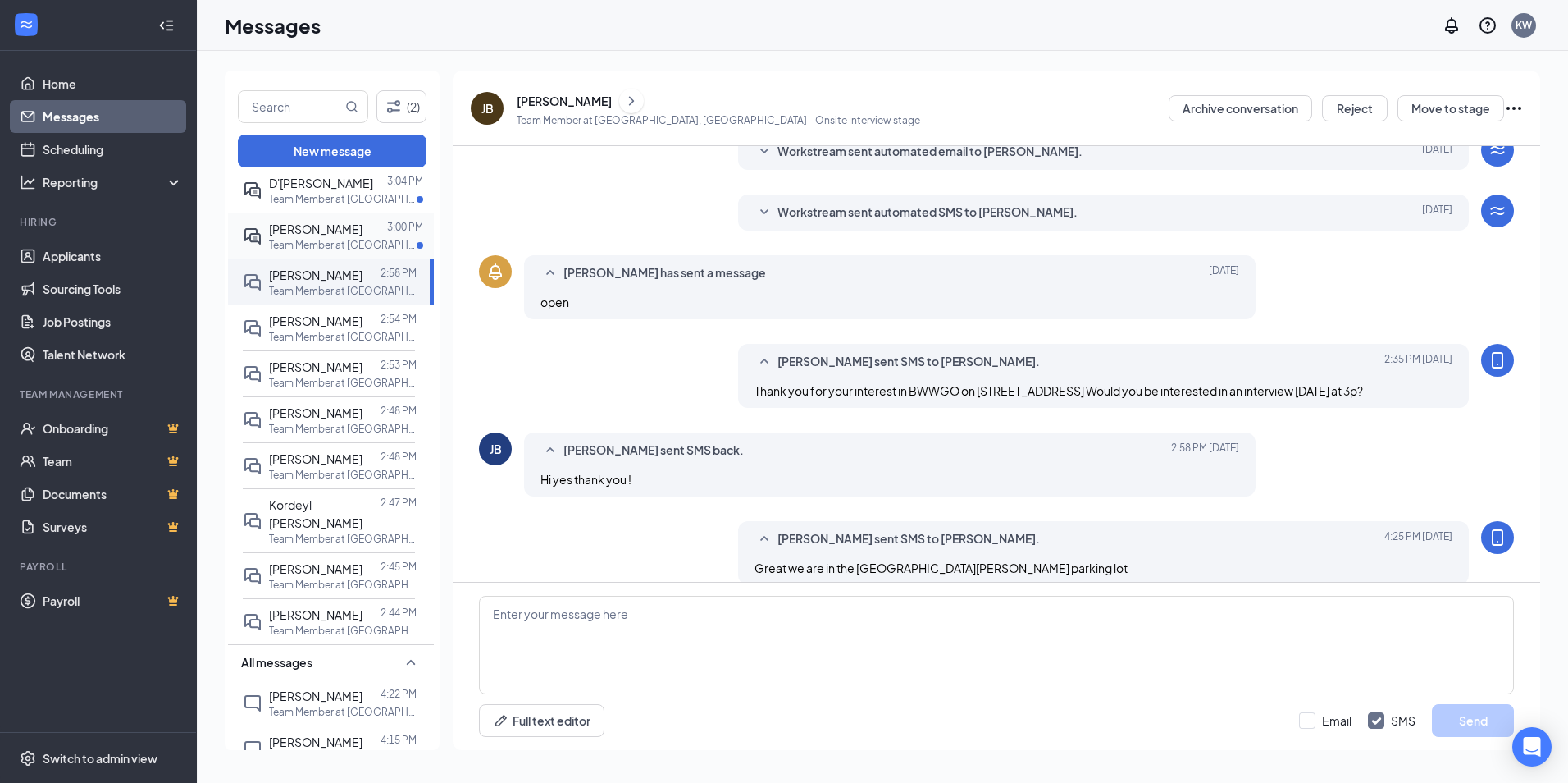
scroll to position [317, 0]
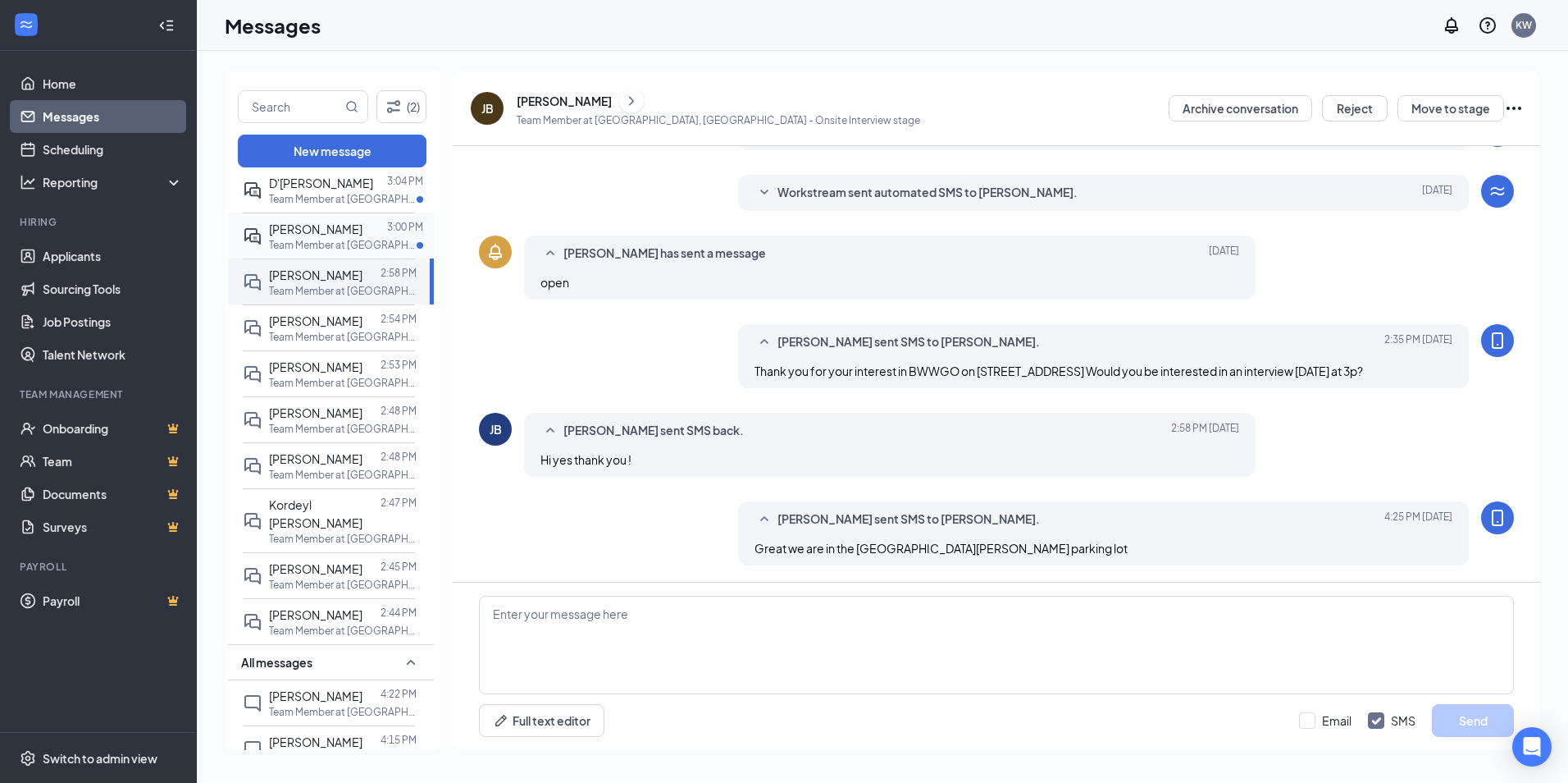
click at [363, 220] on div at bounding box center [375, 228] width 25 height 18
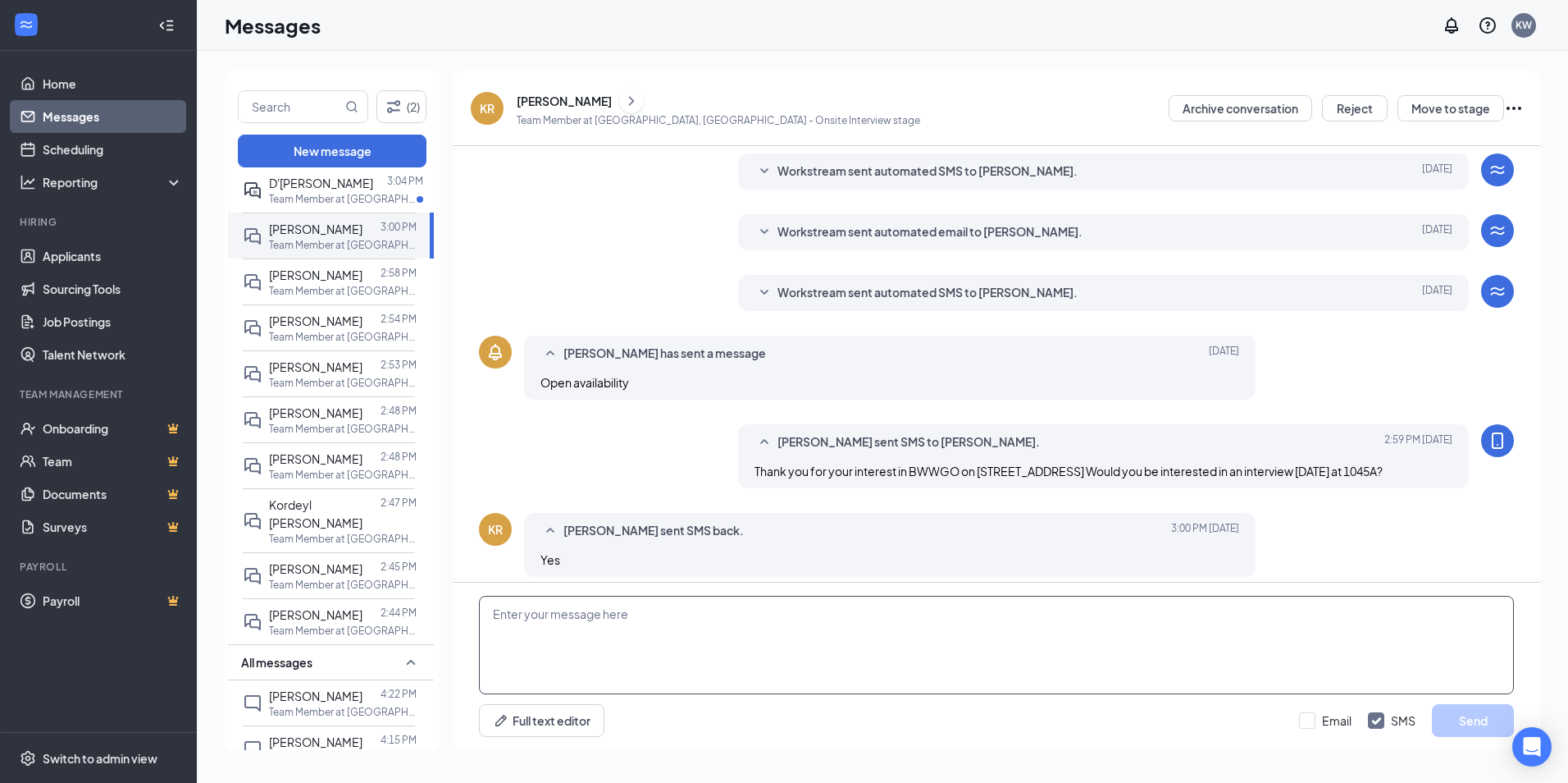
scroll to position [229, 0]
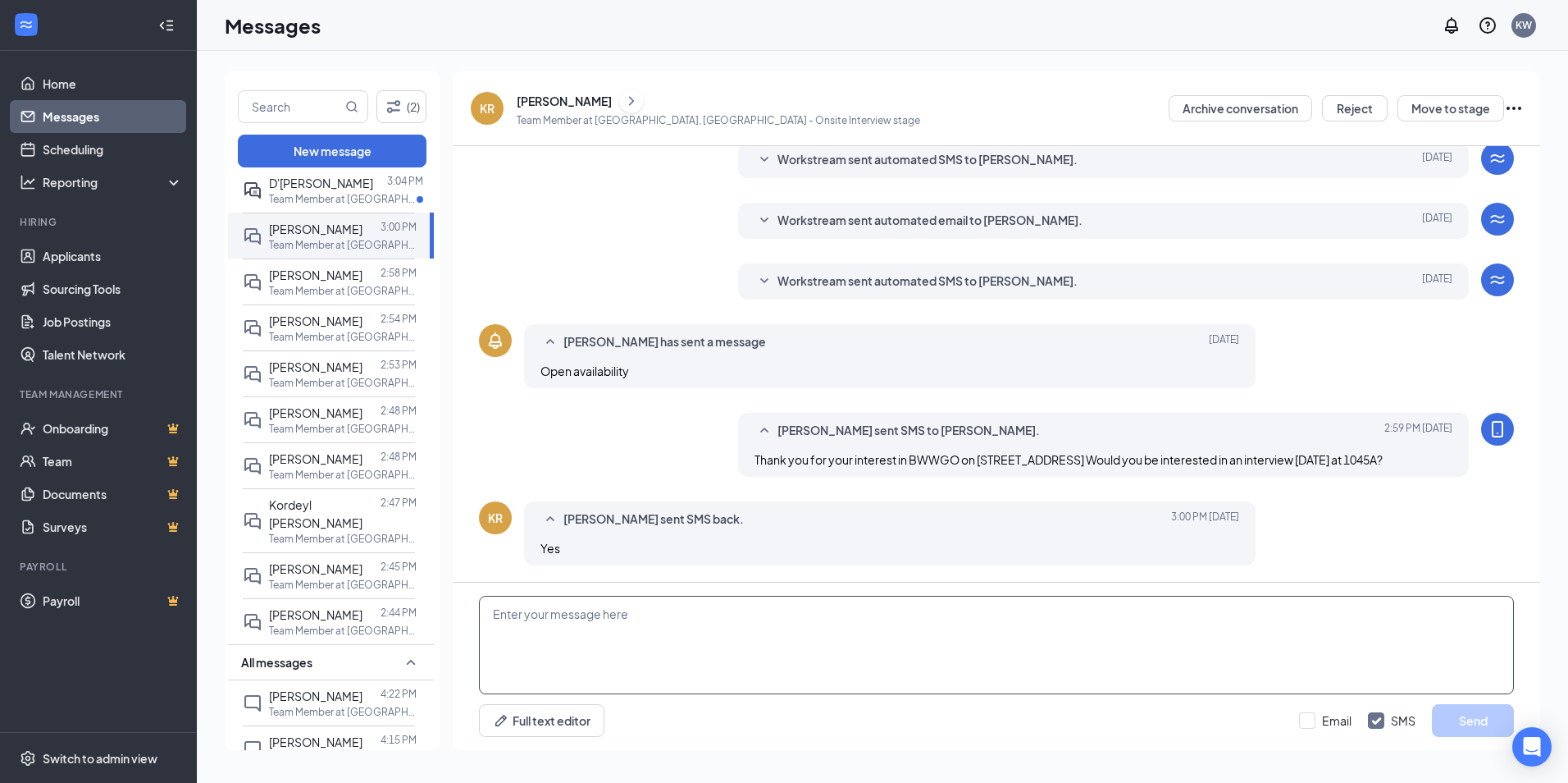
click at [656, 621] on textarea at bounding box center [996, 645] width 1035 height 98
type textarea "Great we are in the [GEOGRAPHIC_DATA][PERSON_NAME] parking lot"
click at [1441, 714] on button "Send" at bounding box center [1472, 720] width 82 height 32
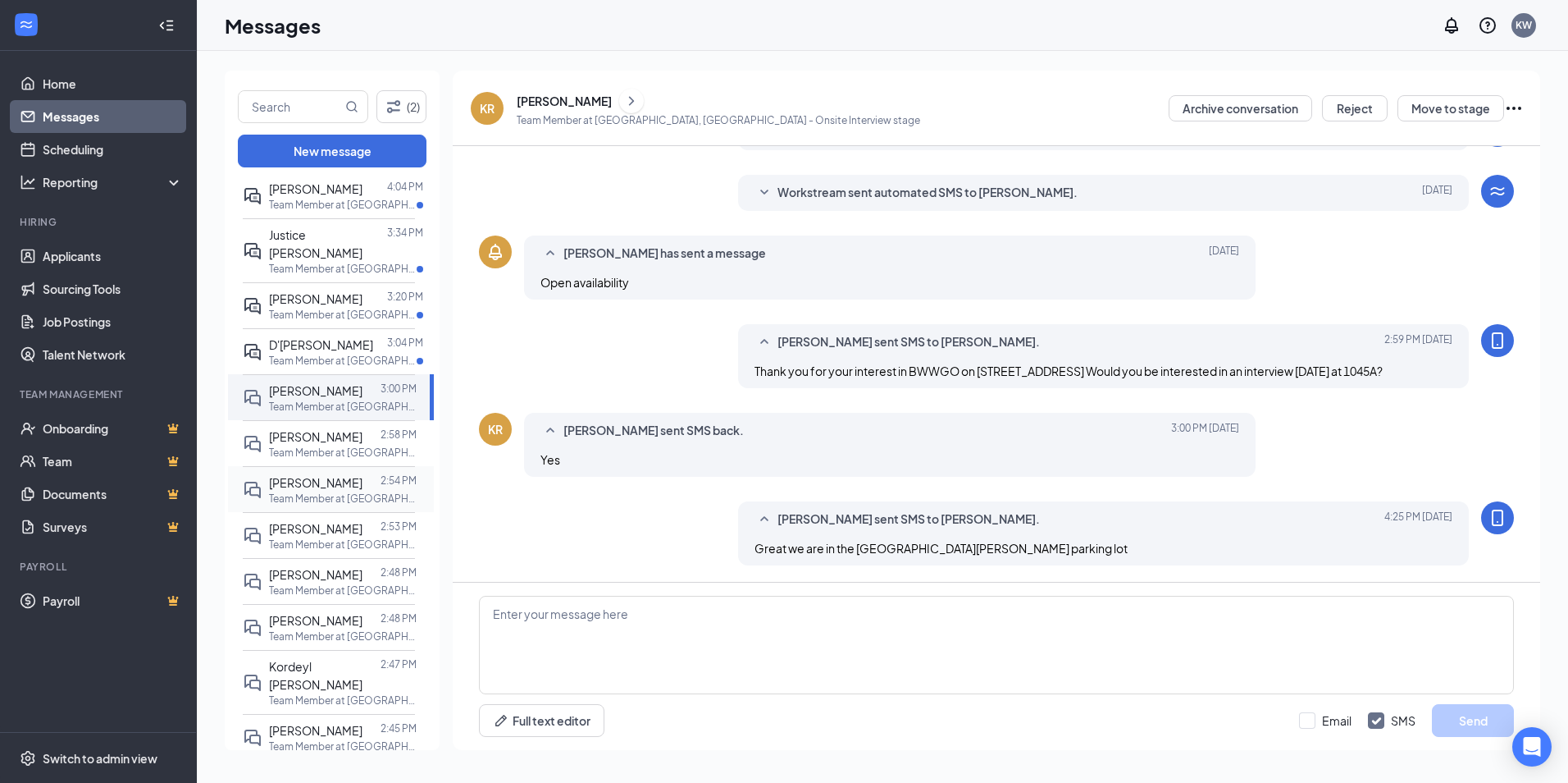
scroll to position [82, 0]
click at [310, 356] on p "Team Member at [GEOGRAPHIC_DATA], [GEOGRAPHIC_DATA]" at bounding box center [342, 363] width 147 height 14
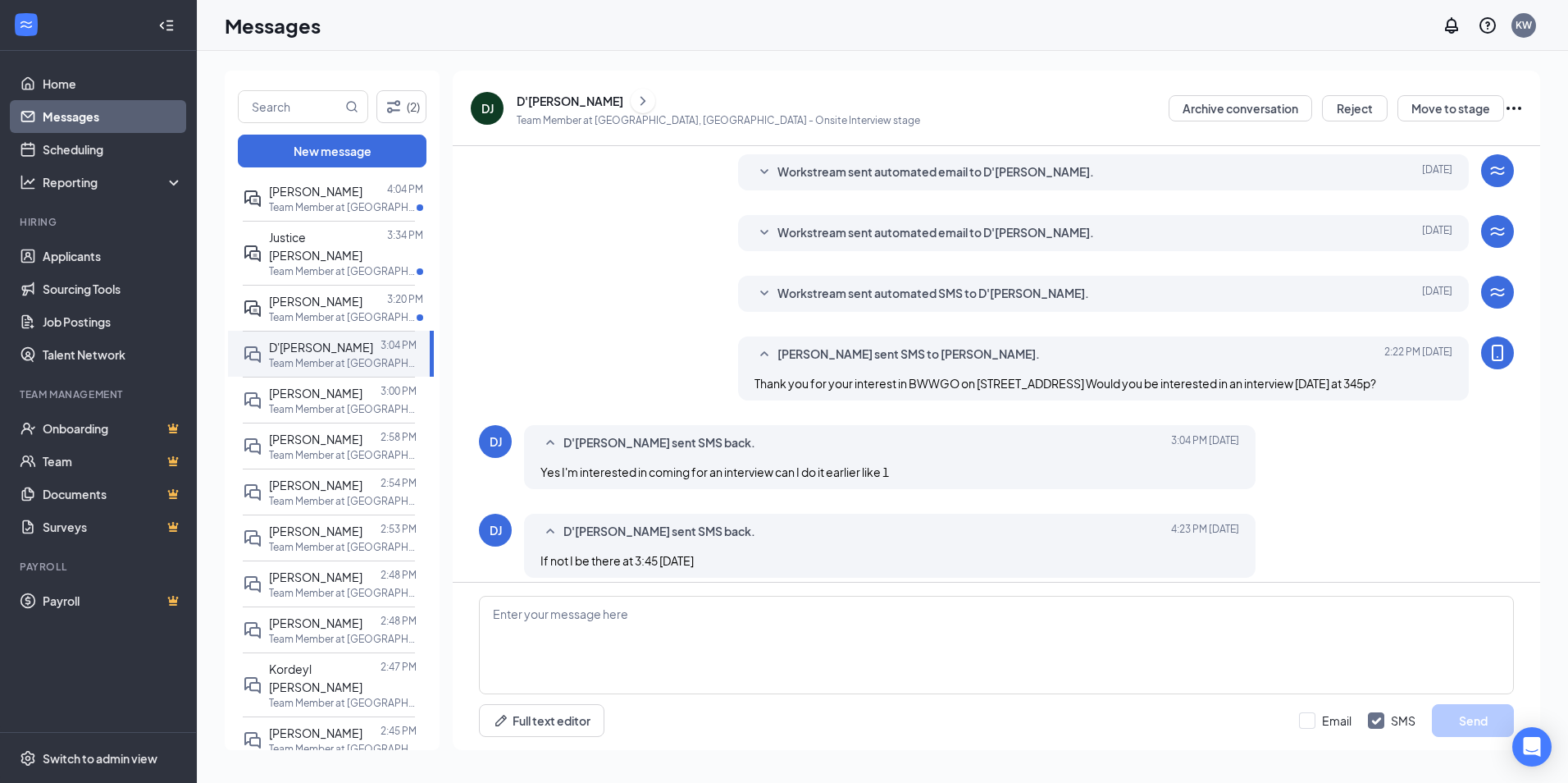
scroll to position [229, 0]
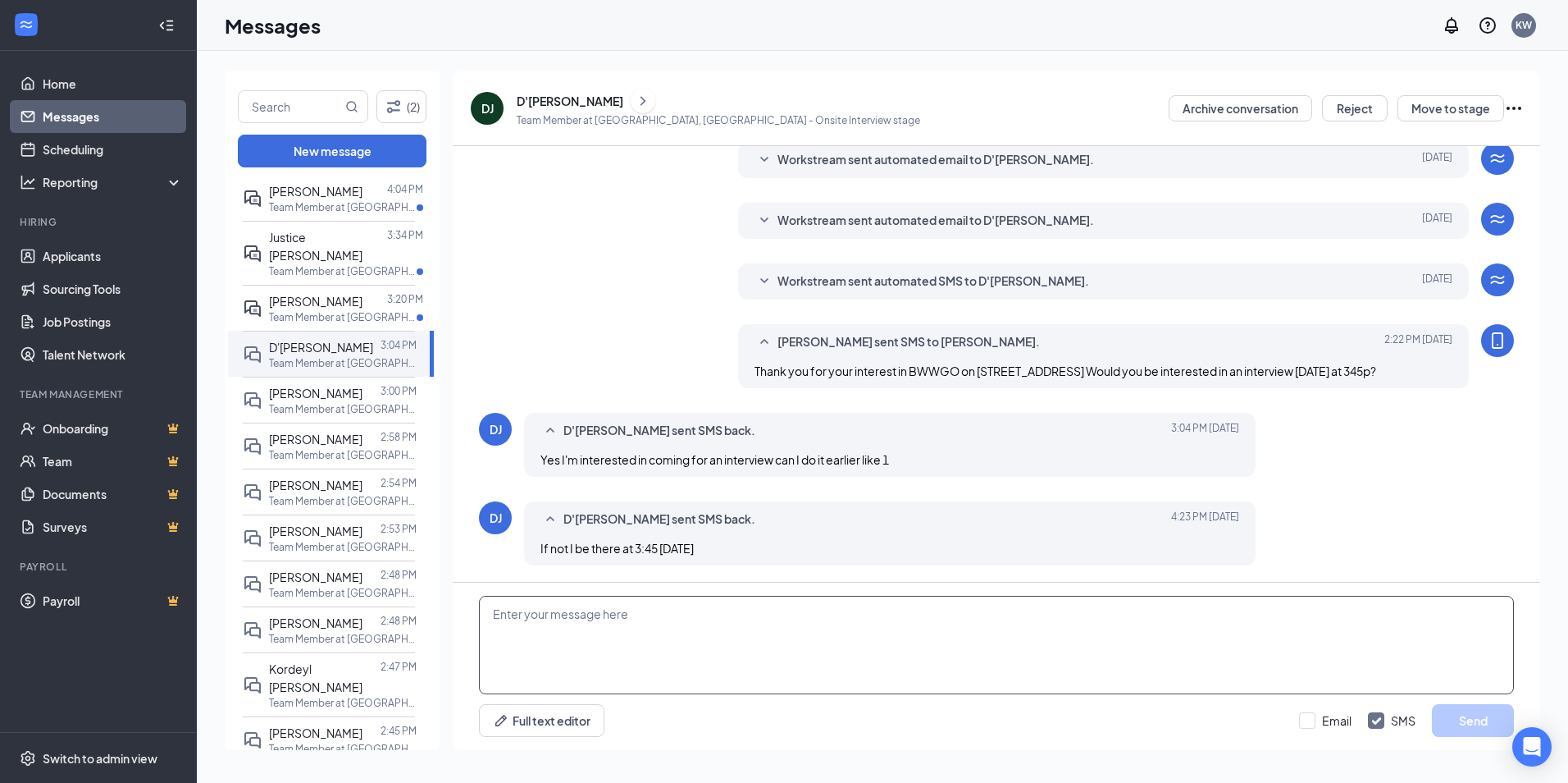
click at [614, 605] on textarea at bounding box center [996, 645] width 1035 height 98
type textarea "1p should be fine, we are in the [GEOGRAPHIC_DATA][PERSON_NAME] parking lot"
click at [1480, 731] on button "Send" at bounding box center [1472, 720] width 82 height 32
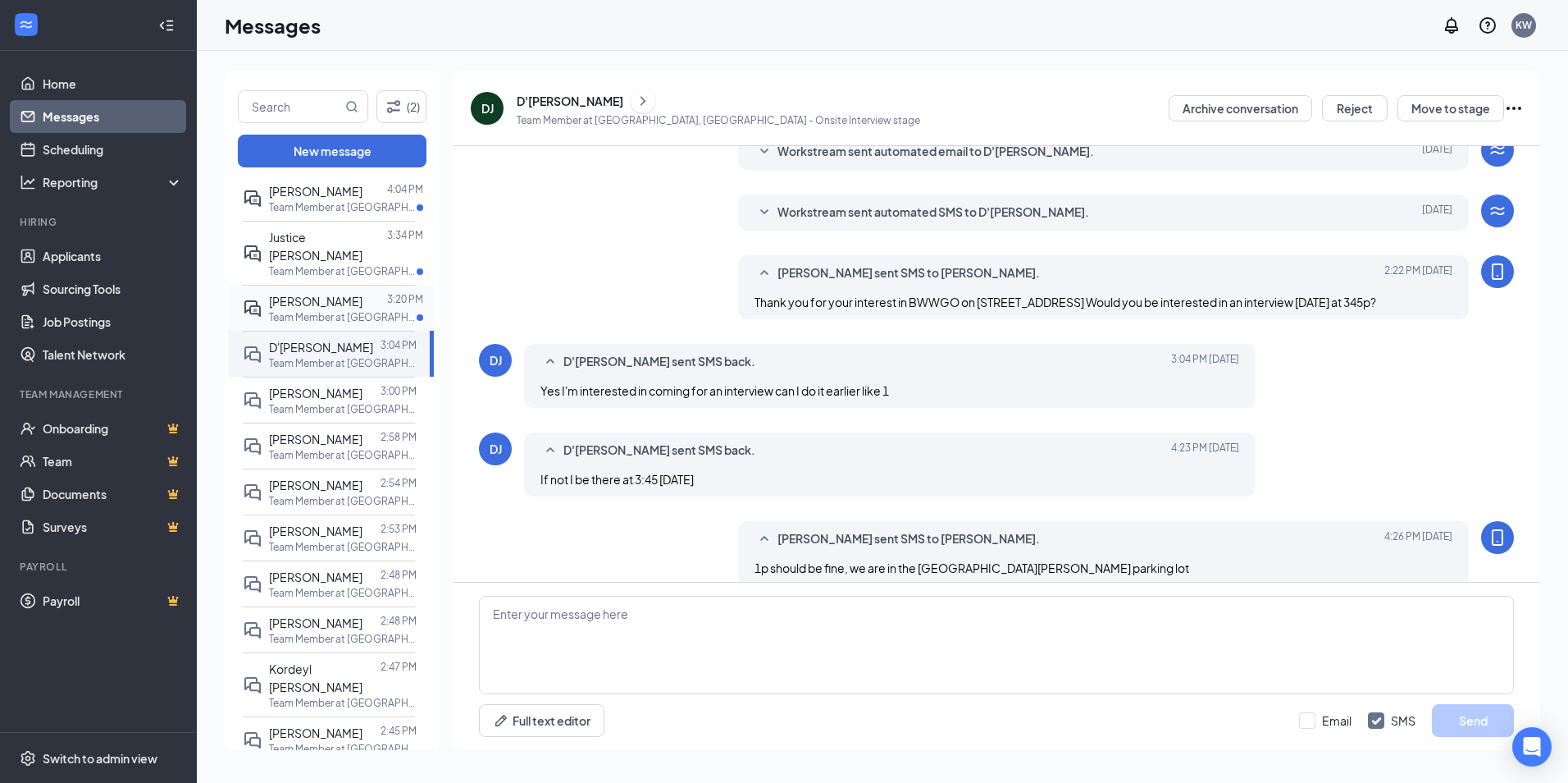
scroll to position [317, 0]
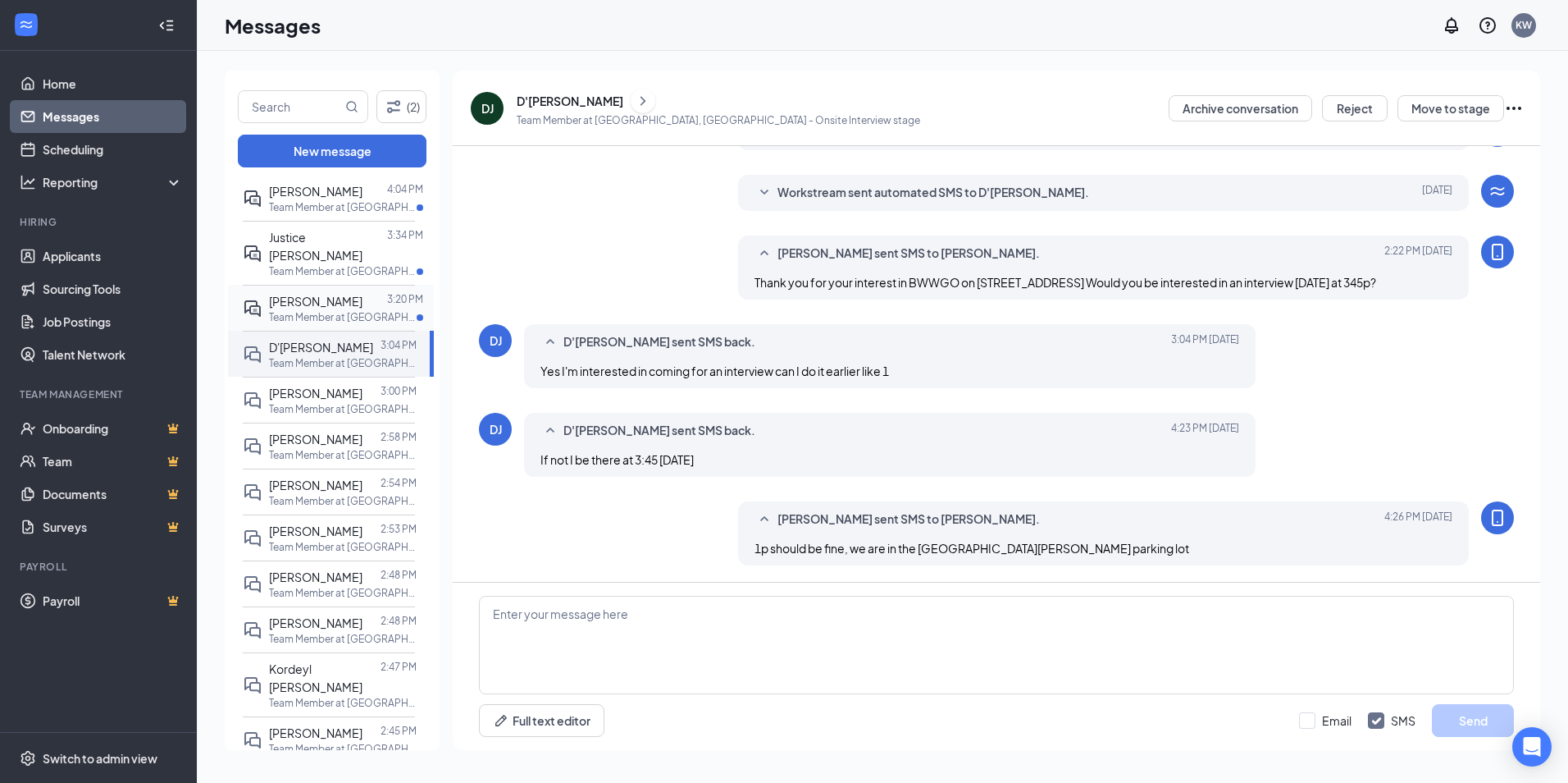
click at [365, 292] on div at bounding box center [375, 301] width 25 height 18
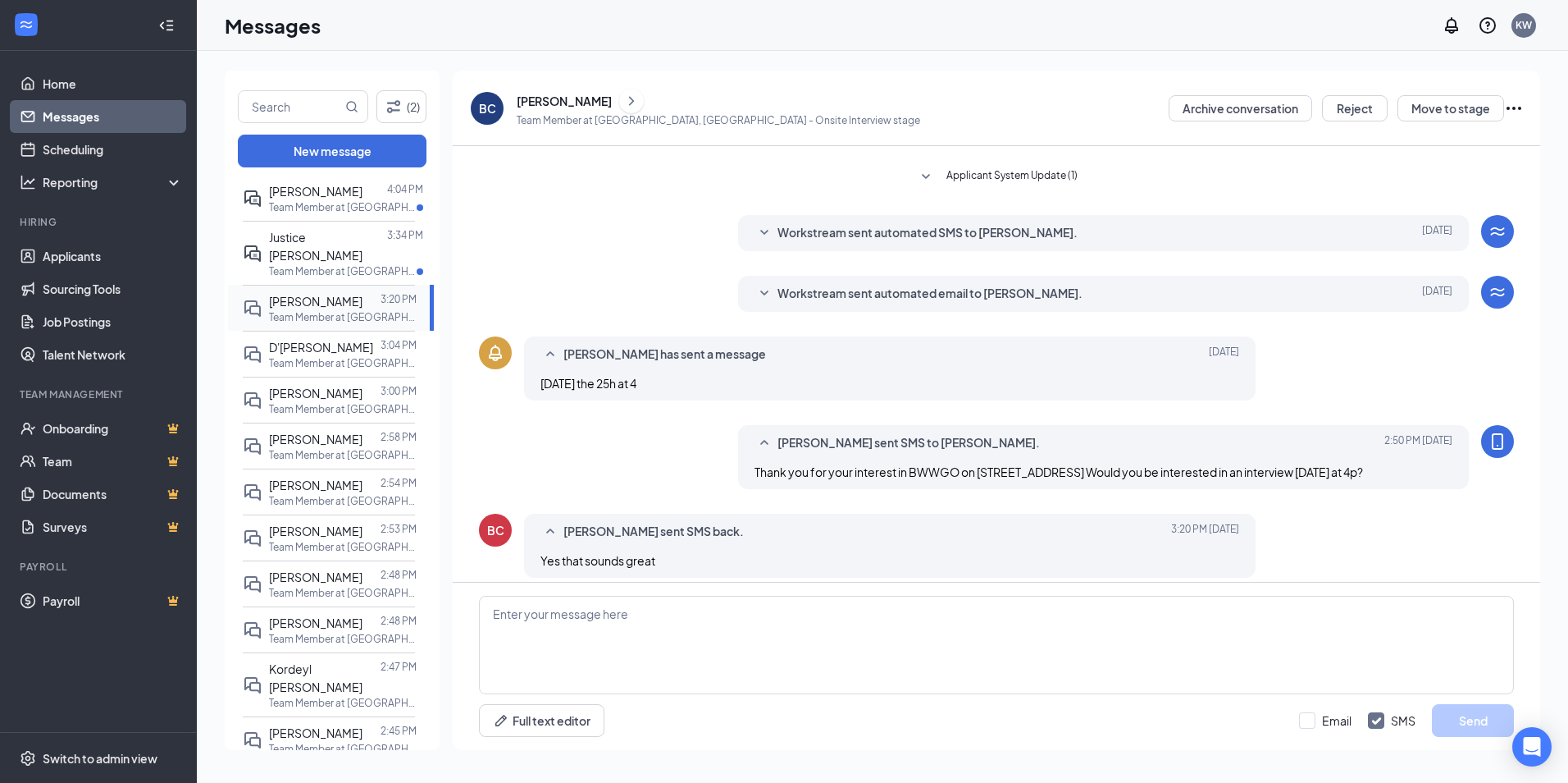
scroll to position [229, 0]
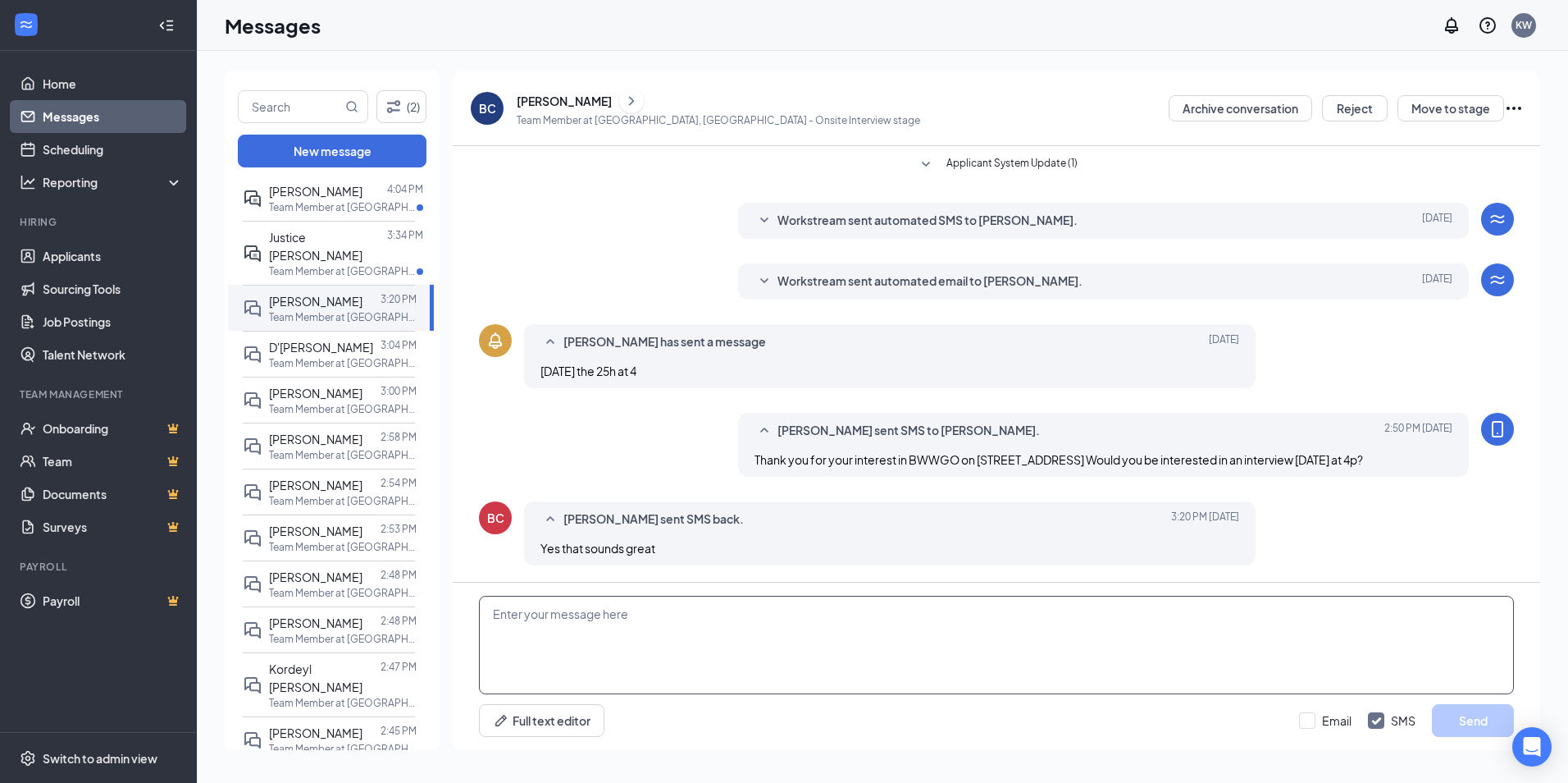
drag, startPoint x: 620, startPoint y: 652, endPoint x: 611, endPoint y: 657, distance: 10.3
click at [616, 656] on textarea at bounding box center [996, 645] width 1035 height 98
type textarea "Great we are in the [GEOGRAPHIC_DATA][PERSON_NAME] parking lot"
click at [1479, 708] on button "Send" at bounding box center [1472, 720] width 82 height 32
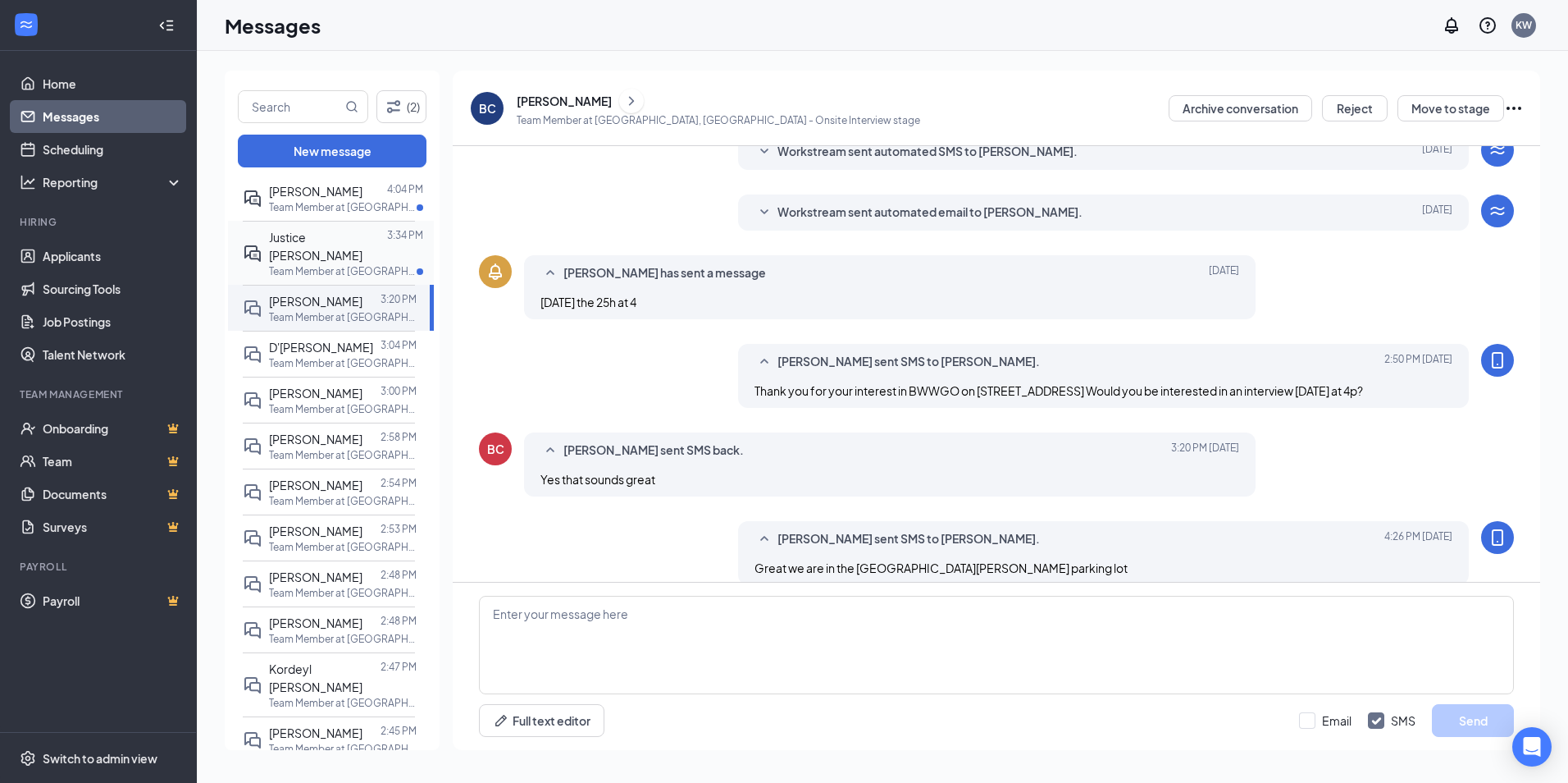
scroll to position [317, 0]
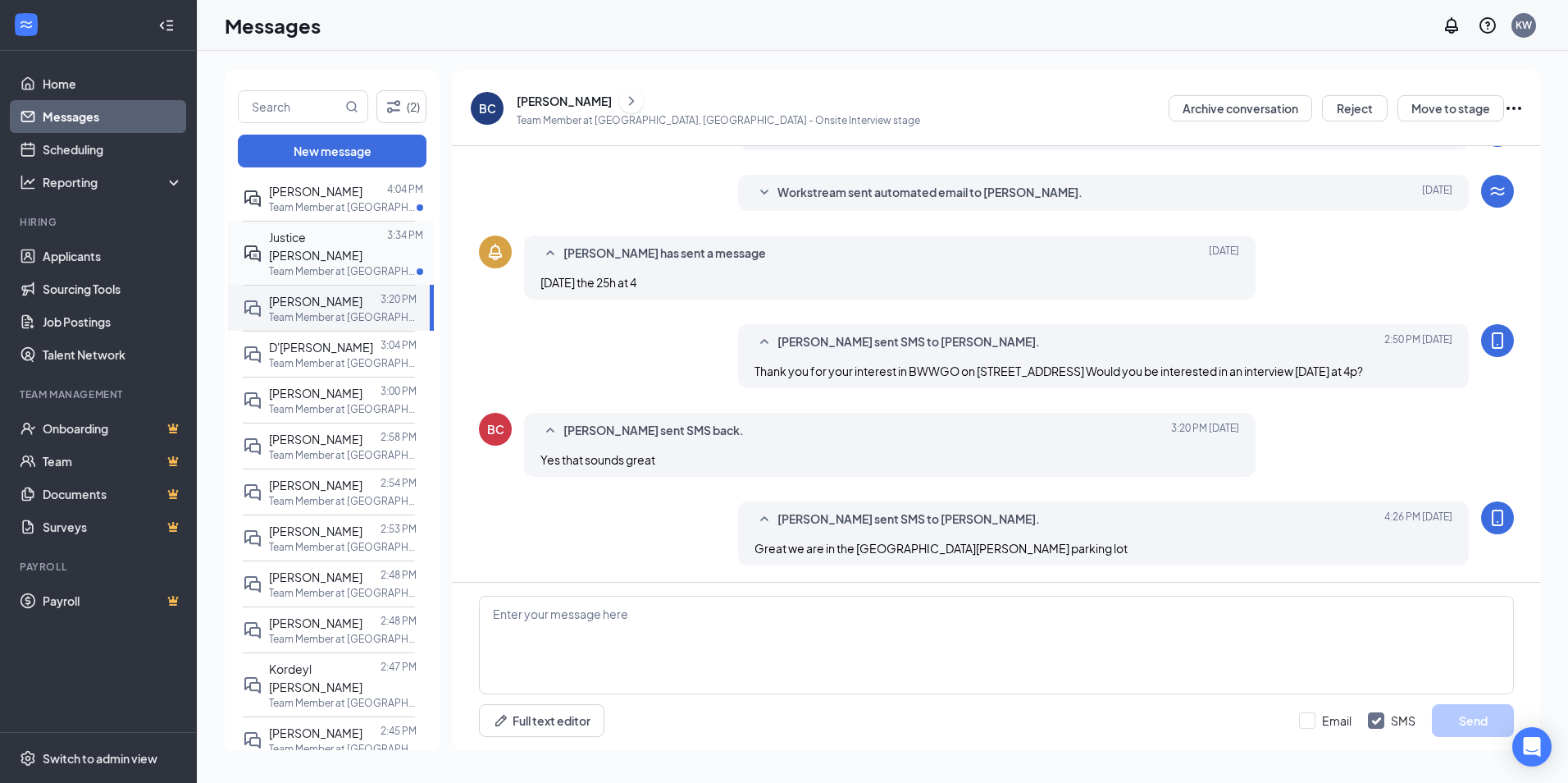
click at [327, 227] on div "Justice [PERSON_NAME] 3:34 PM Team Member at [GEOGRAPHIC_DATA], [GEOGRAPHIC_DAT…" at bounding box center [329, 252] width 172 height 64
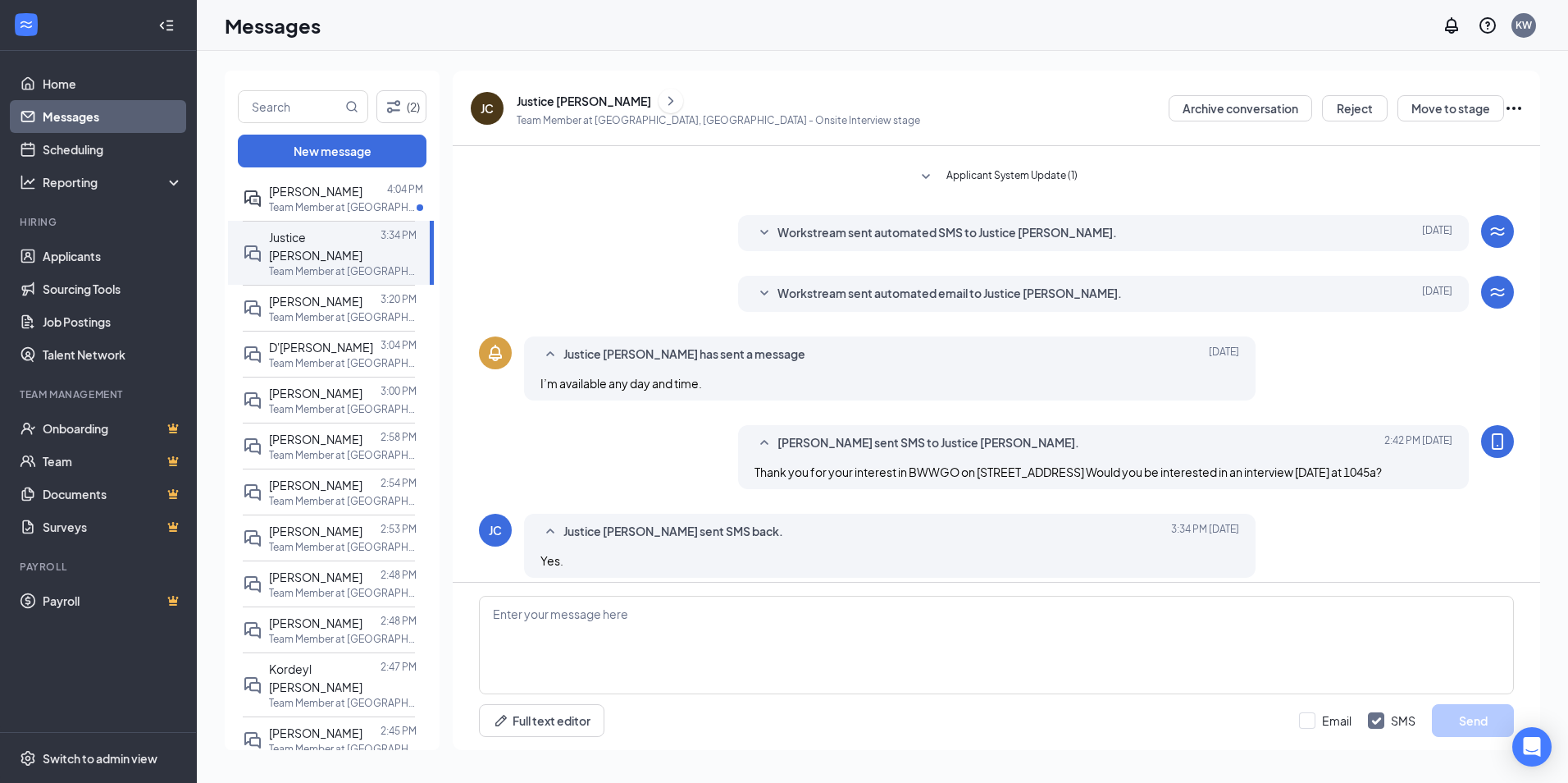
scroll to position [229, 0]
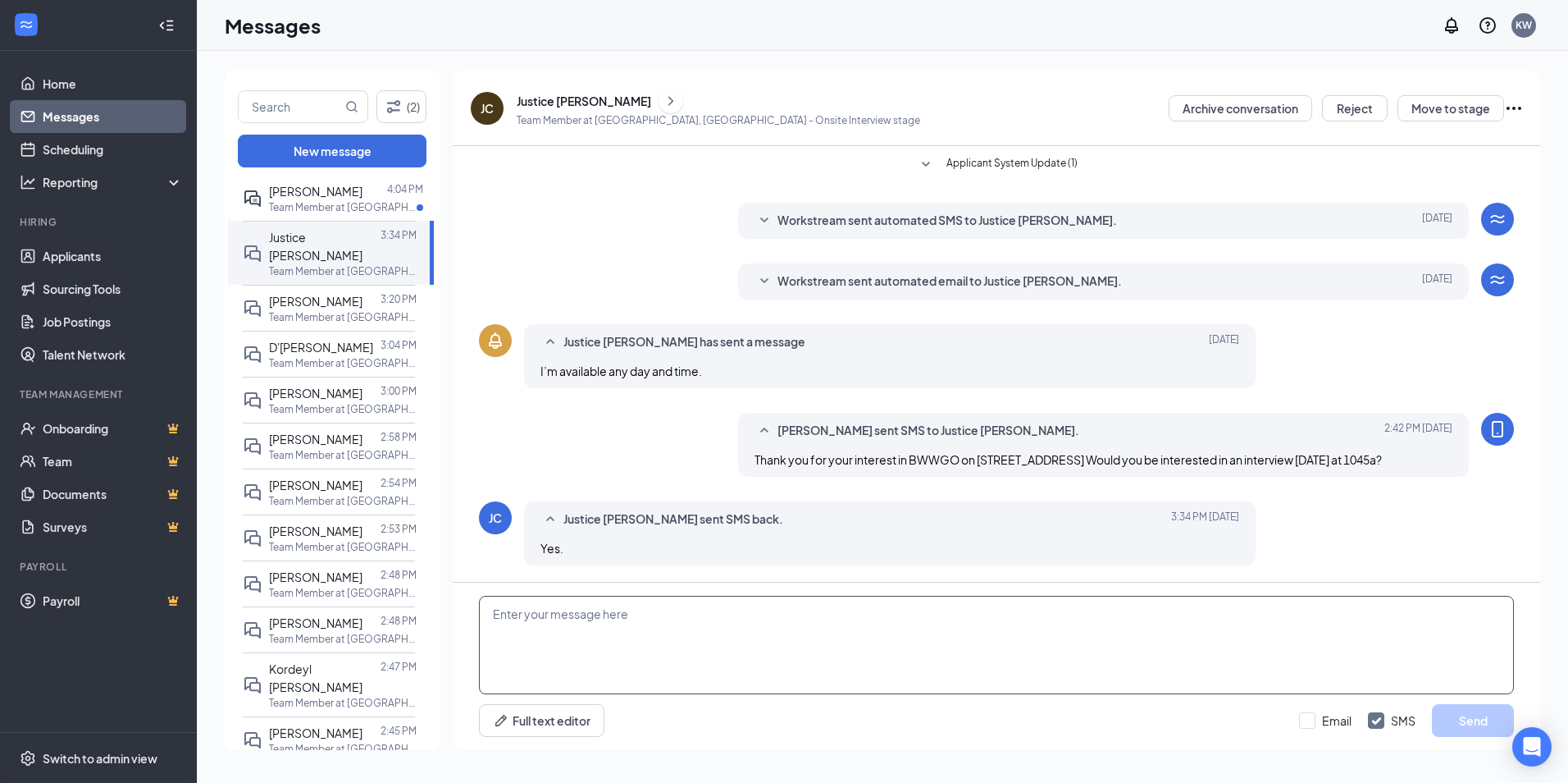
click at [657, 625] on textarea at bounding box center [996, 645] width 1035 height 98
type textarea "Great we are in the [GEOGRAPHIC_DATA][PERSON_NAME] parking lot"
click at [1450, 719] on button "Send" at bounding box center [1472, 720] width 82 height 32
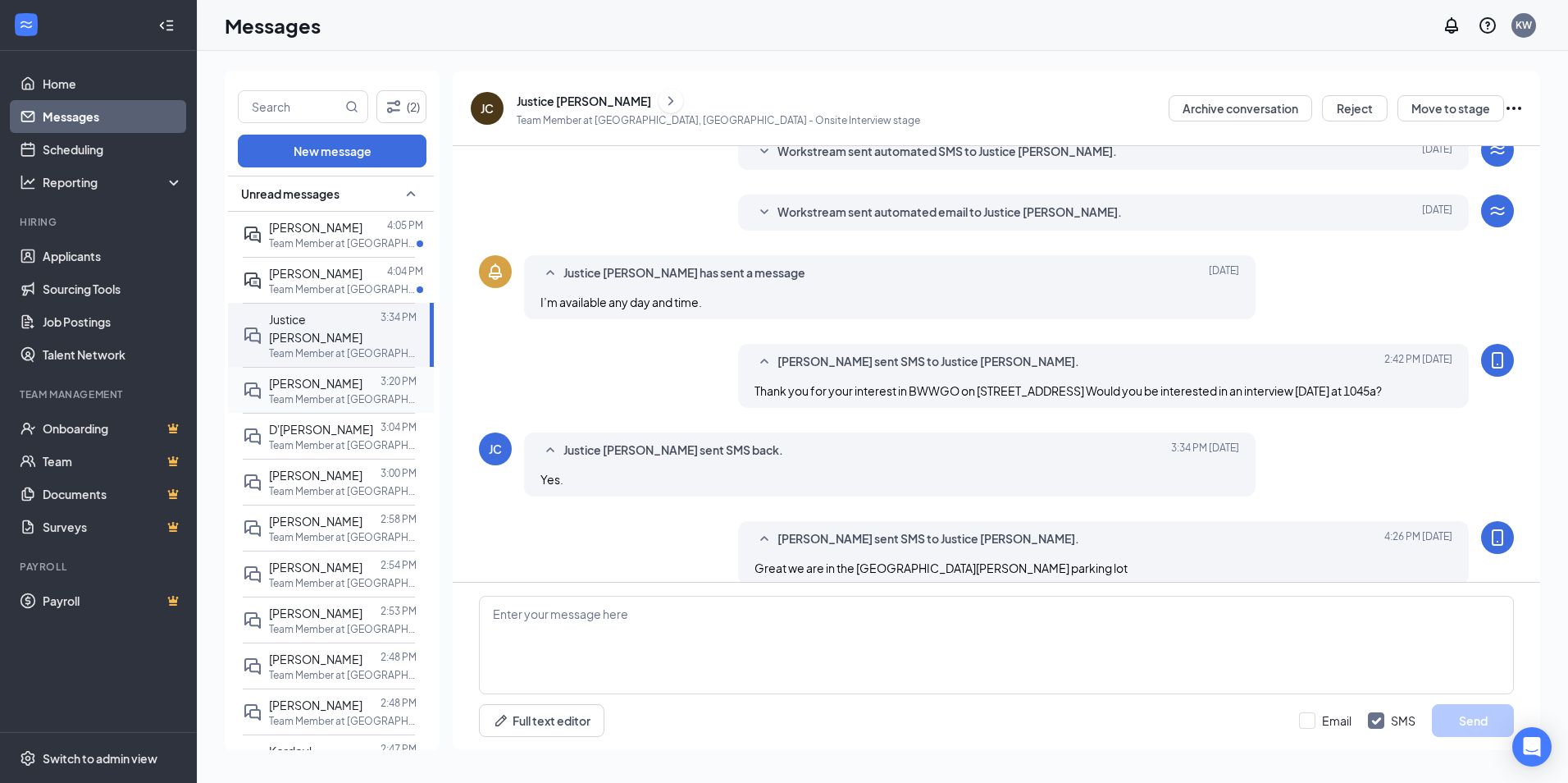
scroll to position [317, 0]
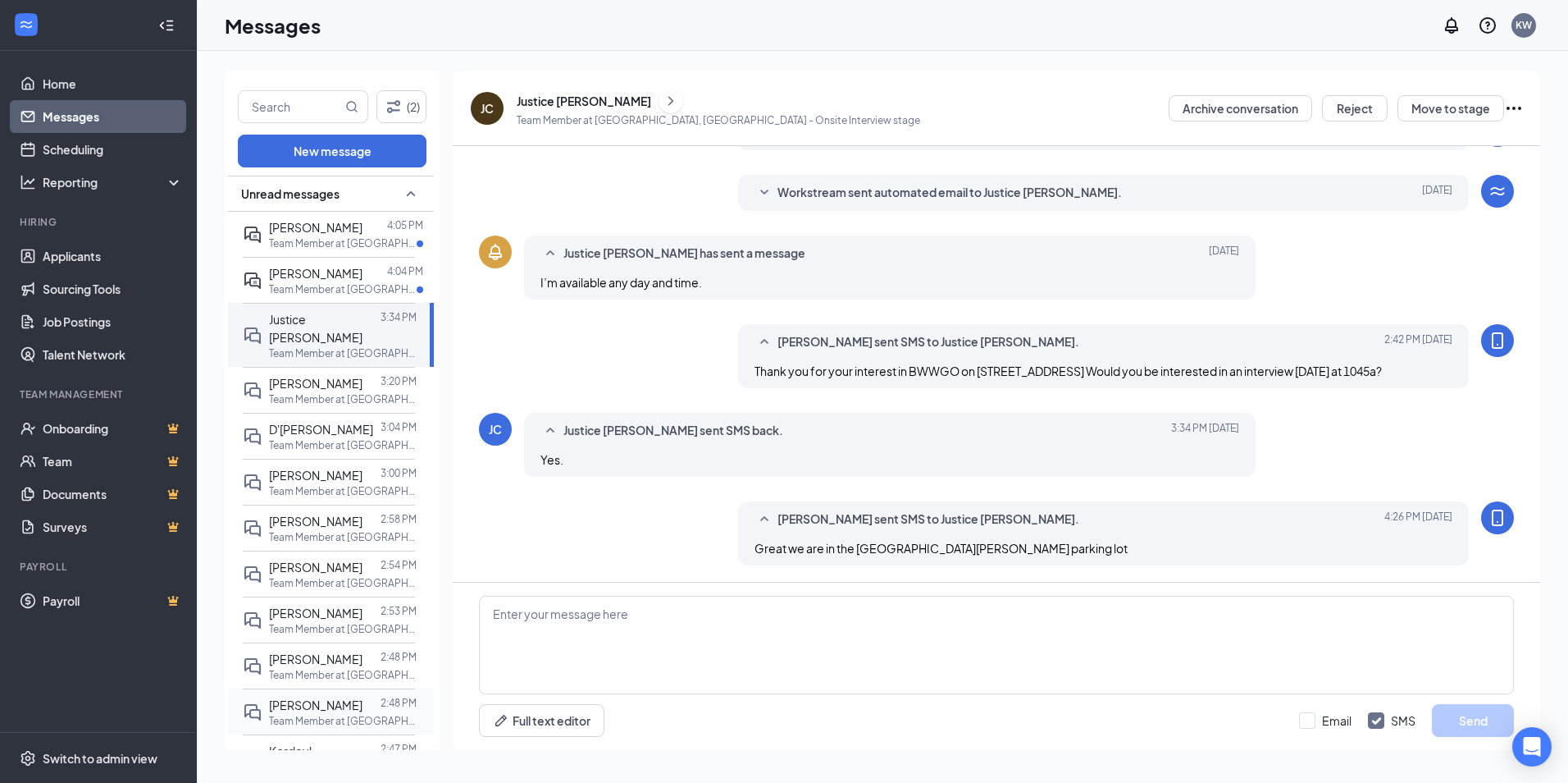
drag, startPoint x: 306, startPoint y: 740, endPoint x: 358, endPoint y: 683, distance: 77.2
click at [306, 741] on div "Kordeyl [PERSON_NAME]" at bounding box center [325, 759] width 111 height 36
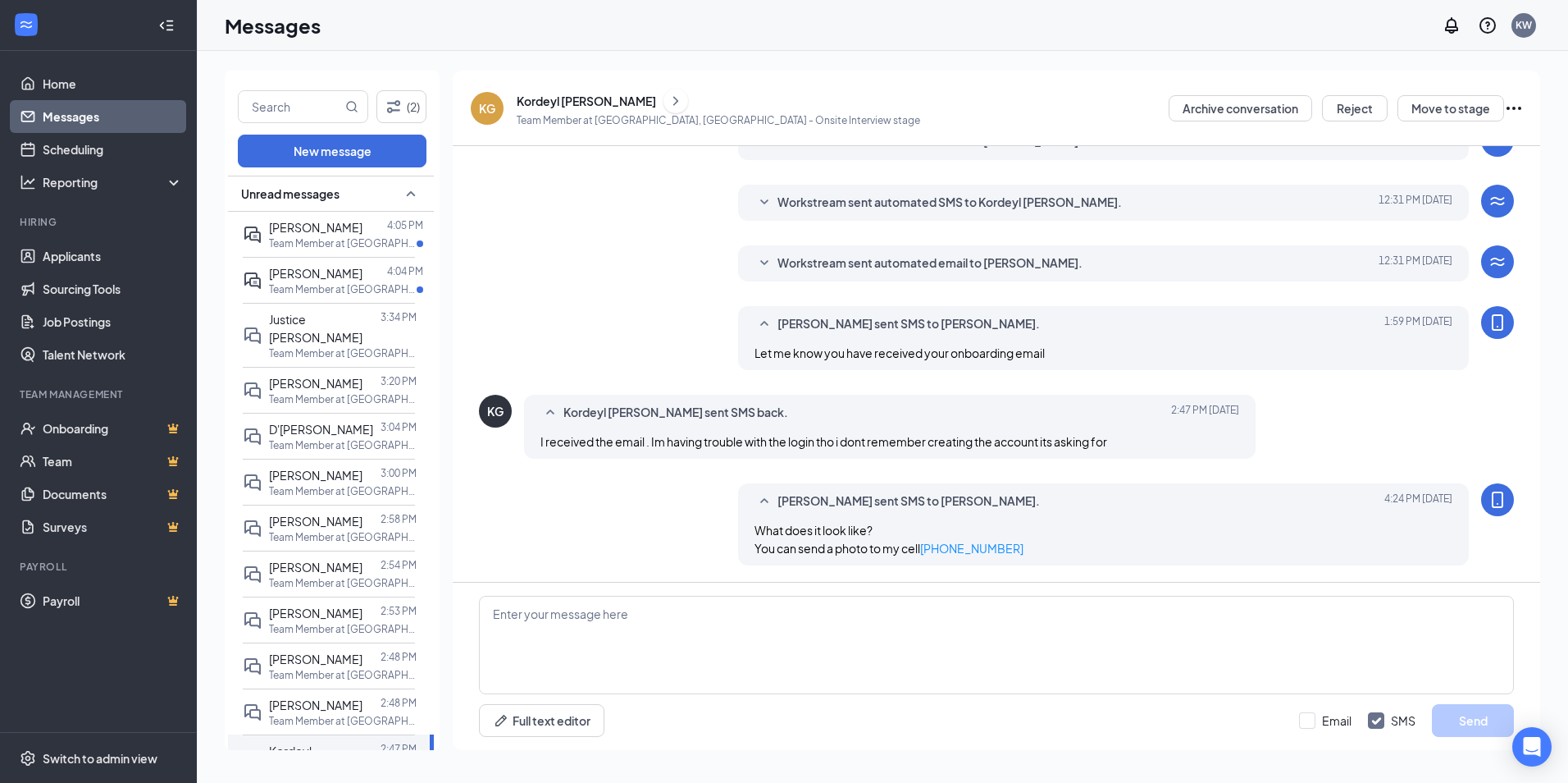
scroll to position [265, 0]
click at [308, 219] on div "[PERSON_NAME]" at bounding box center [315, 226] width 94 height 18
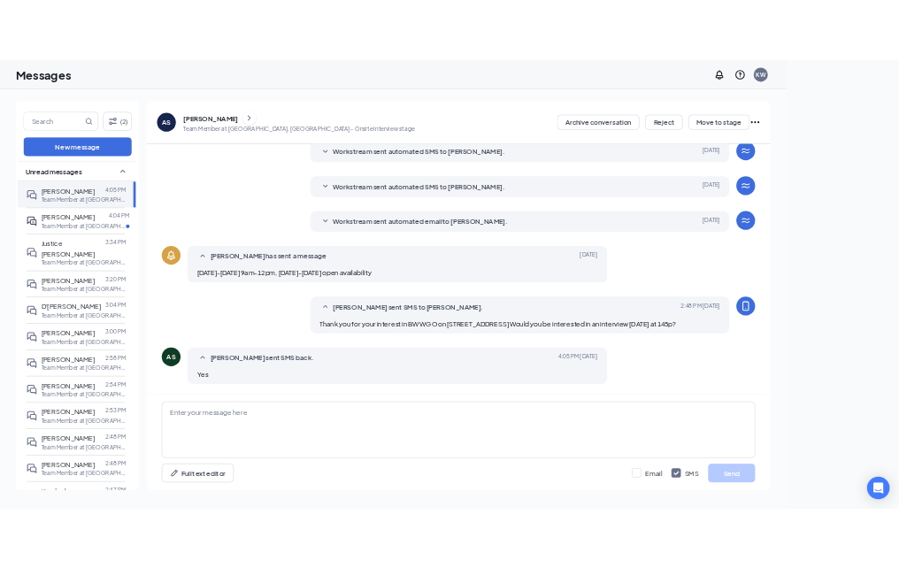
scroll to position [282, 0]
